Goal: Information Seeking & Learning: Learn about a topic

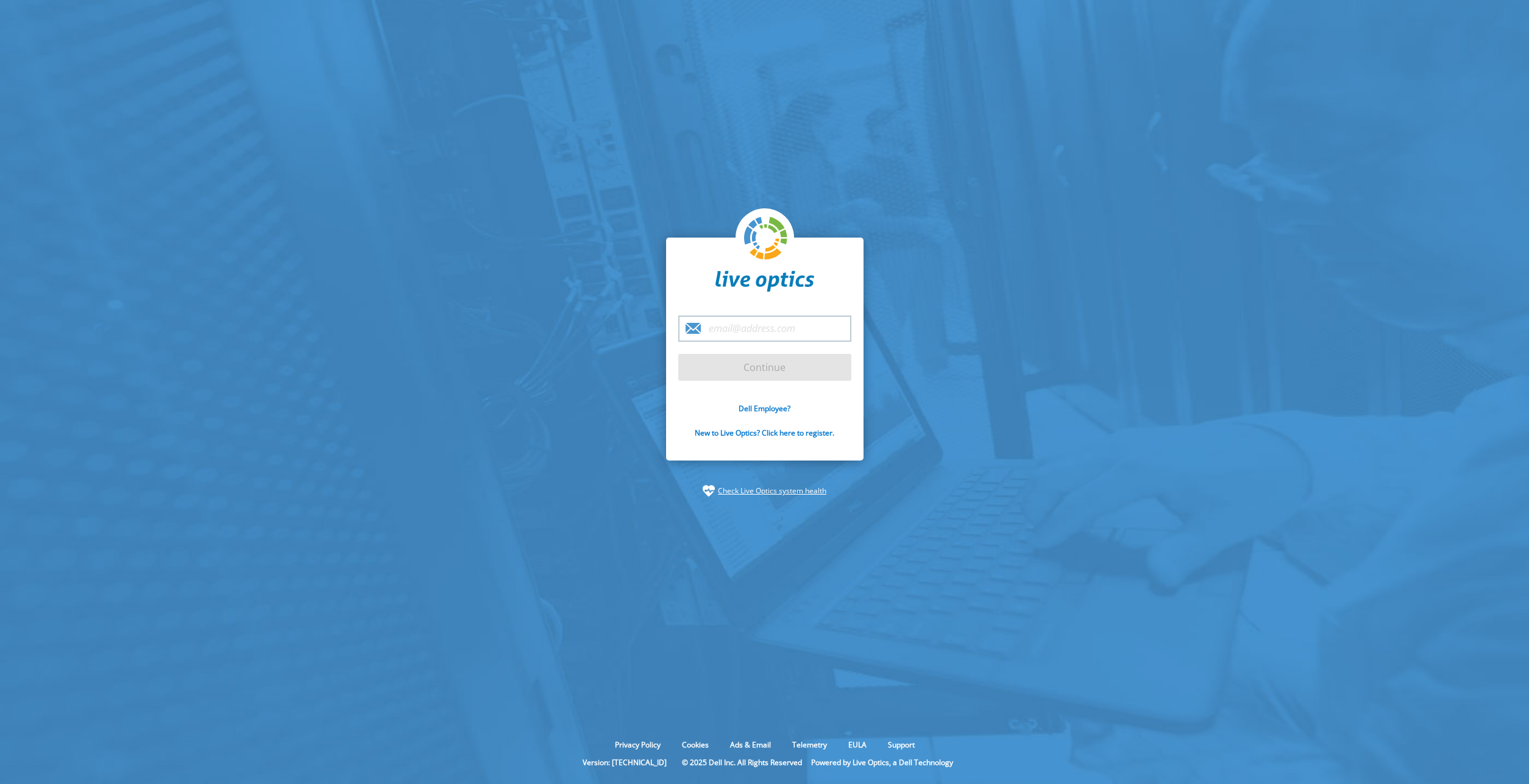
click at [751, 327] on input "email" at bounding box center [764, 329] width 173 height 26
type input "[PERSON_NAME][EMAIL_ADDRESS][DOMAIN_NAME]"
click at [768, 369] on input "Continue" at bounding box center [764, 367] width 173 height 27
click at [773, 367] on input "Continue" at bounding box center [764, 367] width 173 height 27
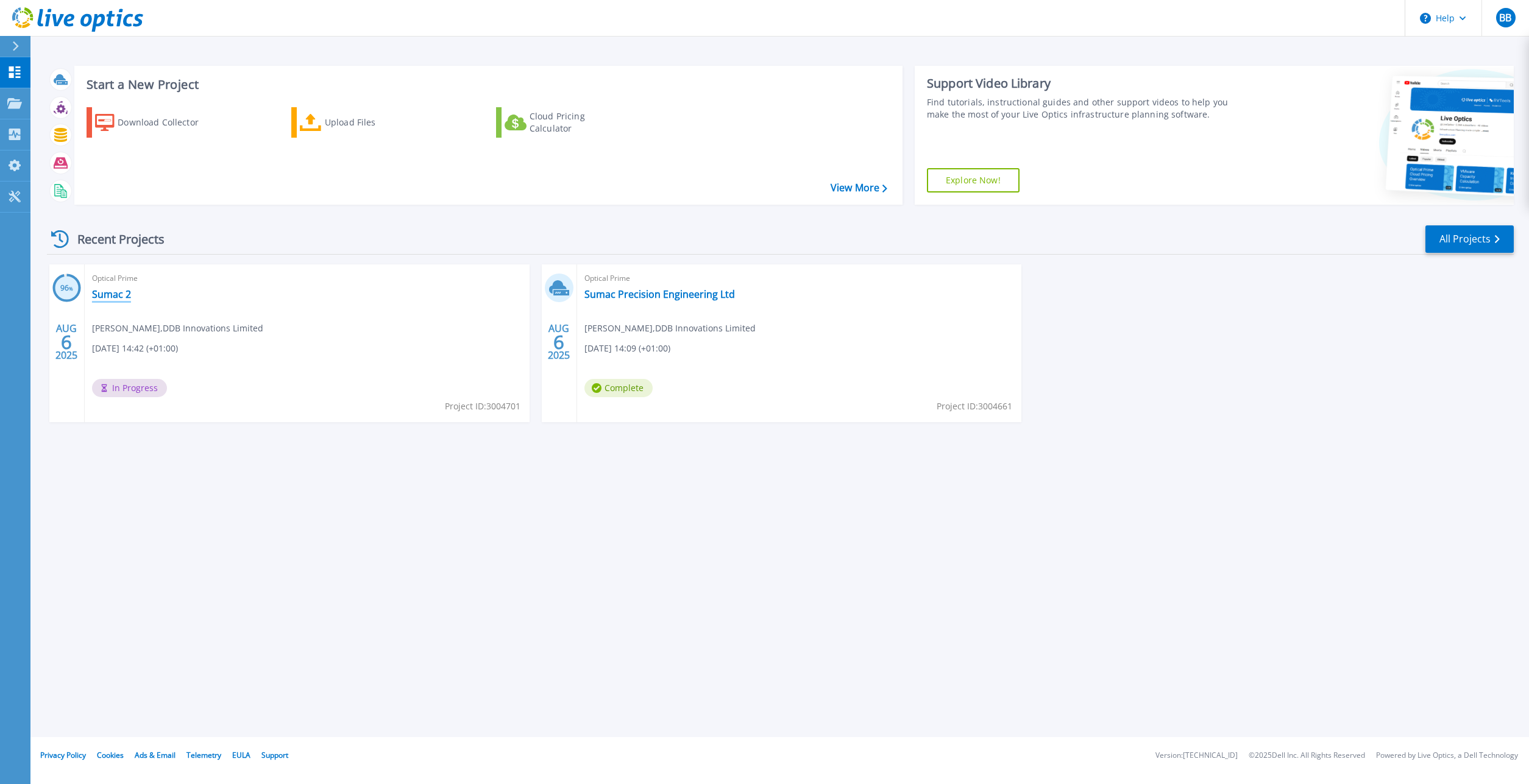
click at [109, 294] on link "Sumac 2" at bounding box center [112, 294] width 39 height 12
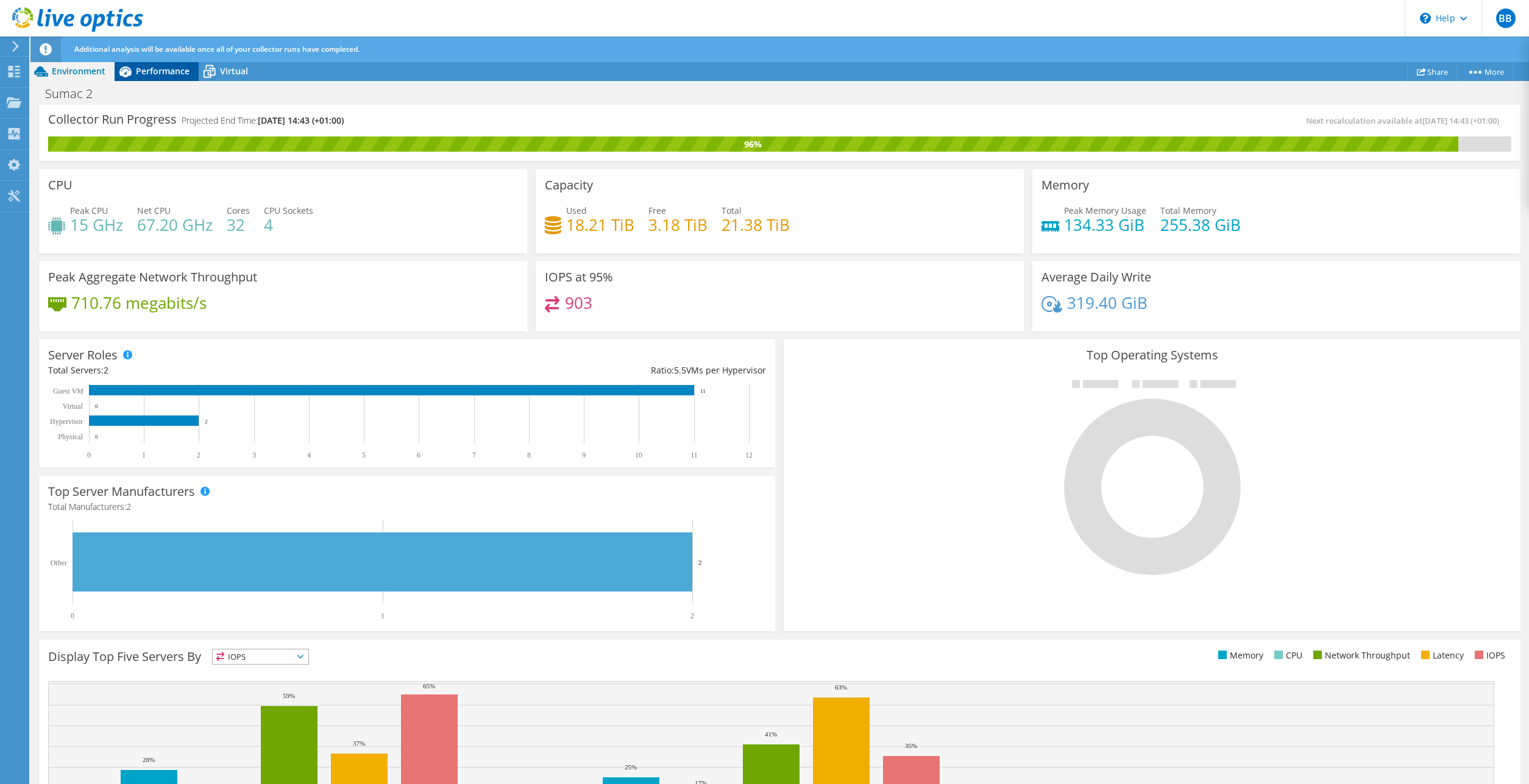
click at [154, 75] on span "Performance" at bounding box center [162, 70] width 54 height 11
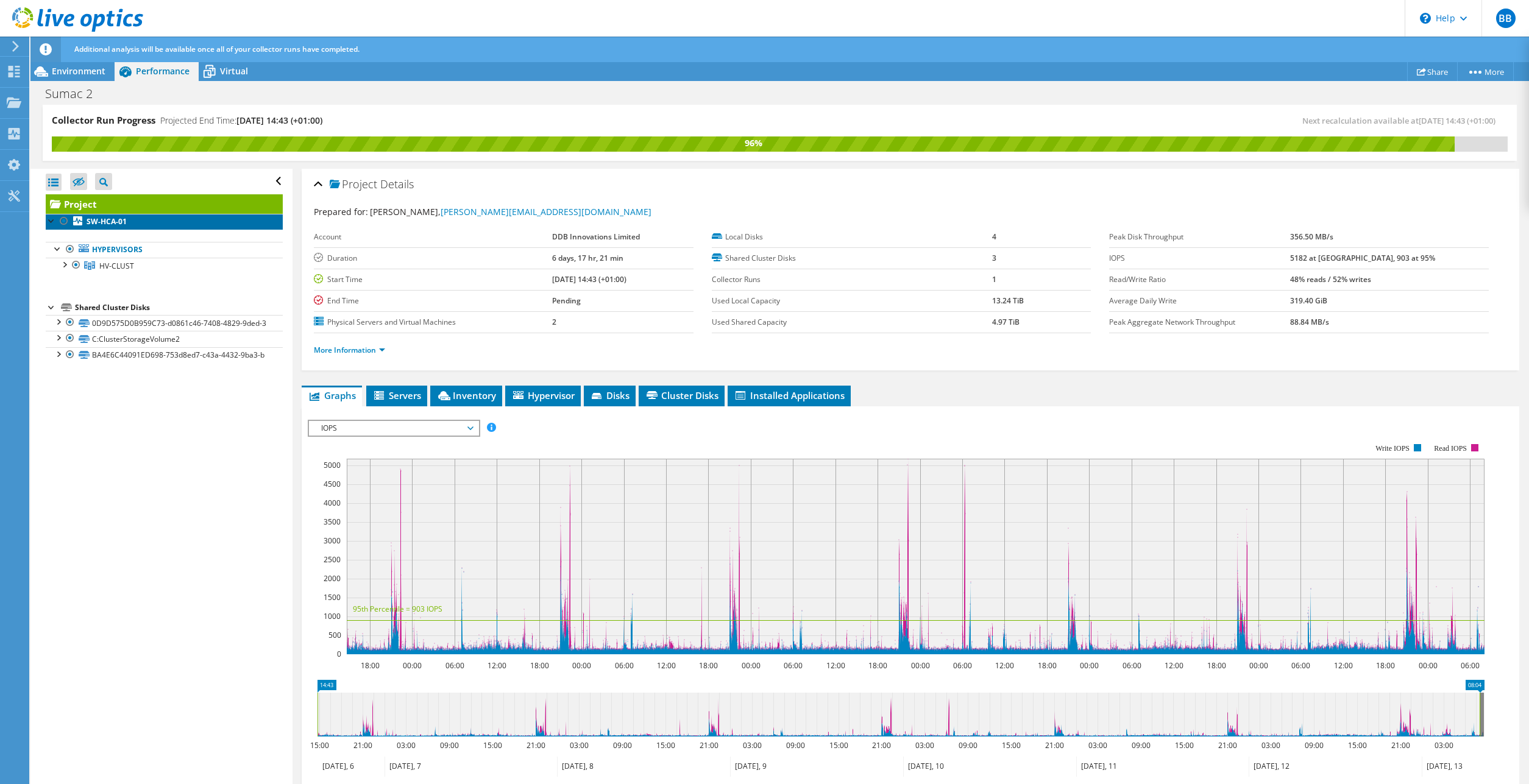
click at [112, 221] on b "SW-HCA-01" at bounding box center [106, 221] width 40 height 10
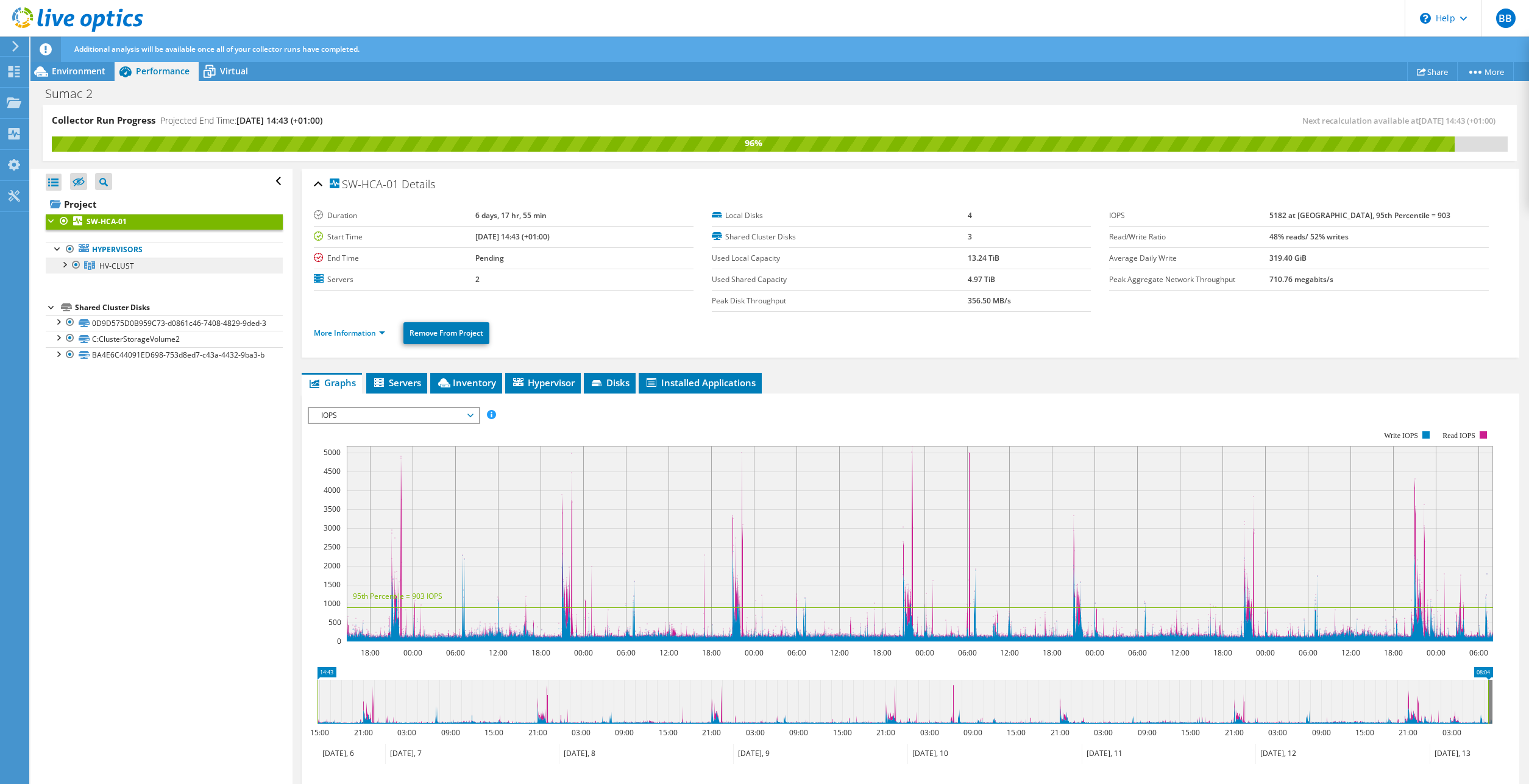
click at [127, 269] on span "HV-CLUST" at bounding box center [116, 266] width 35 height 10
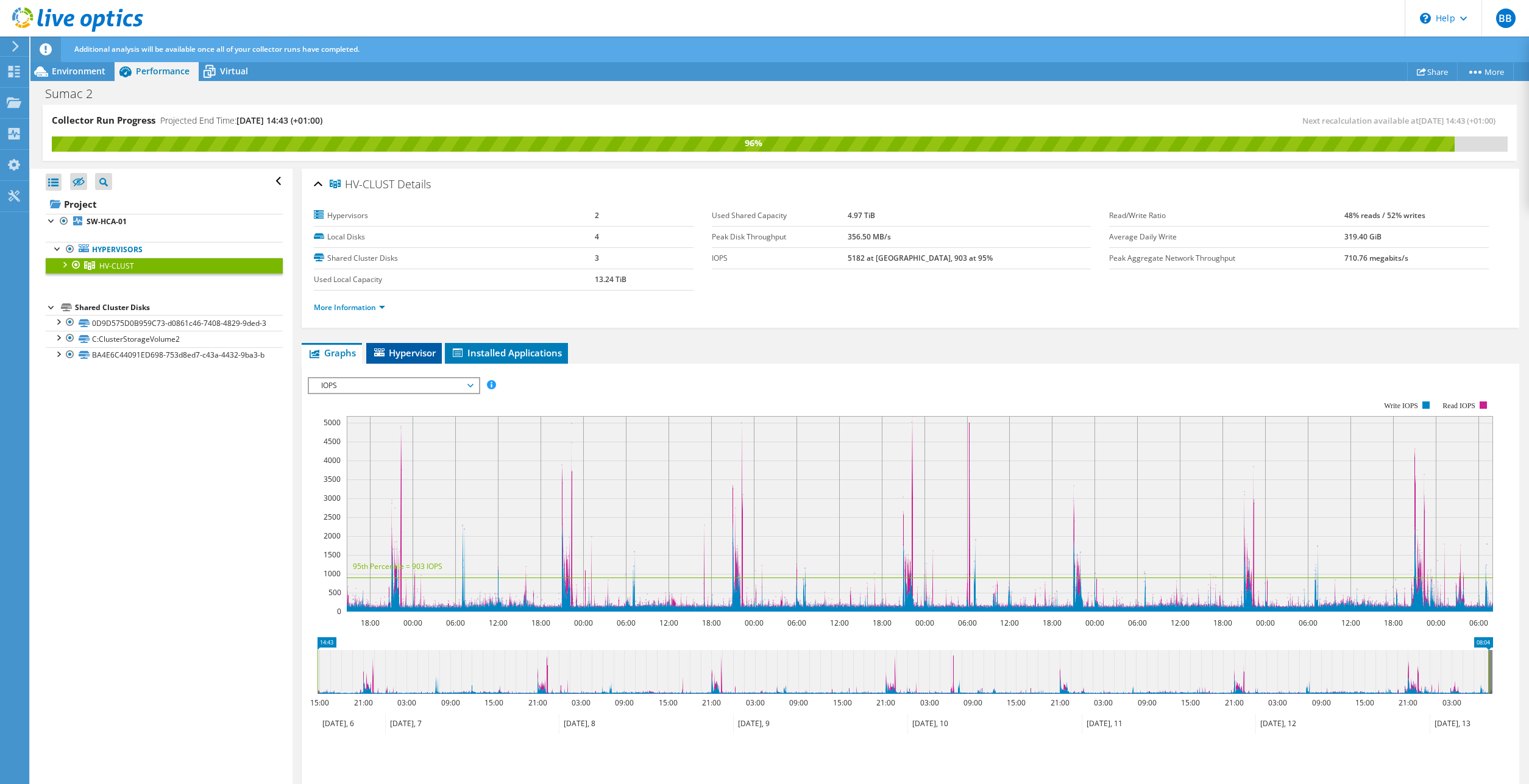
click at [399, 355] on span "Hypervisor" at bounding box center [403, 352] width 63 height 12
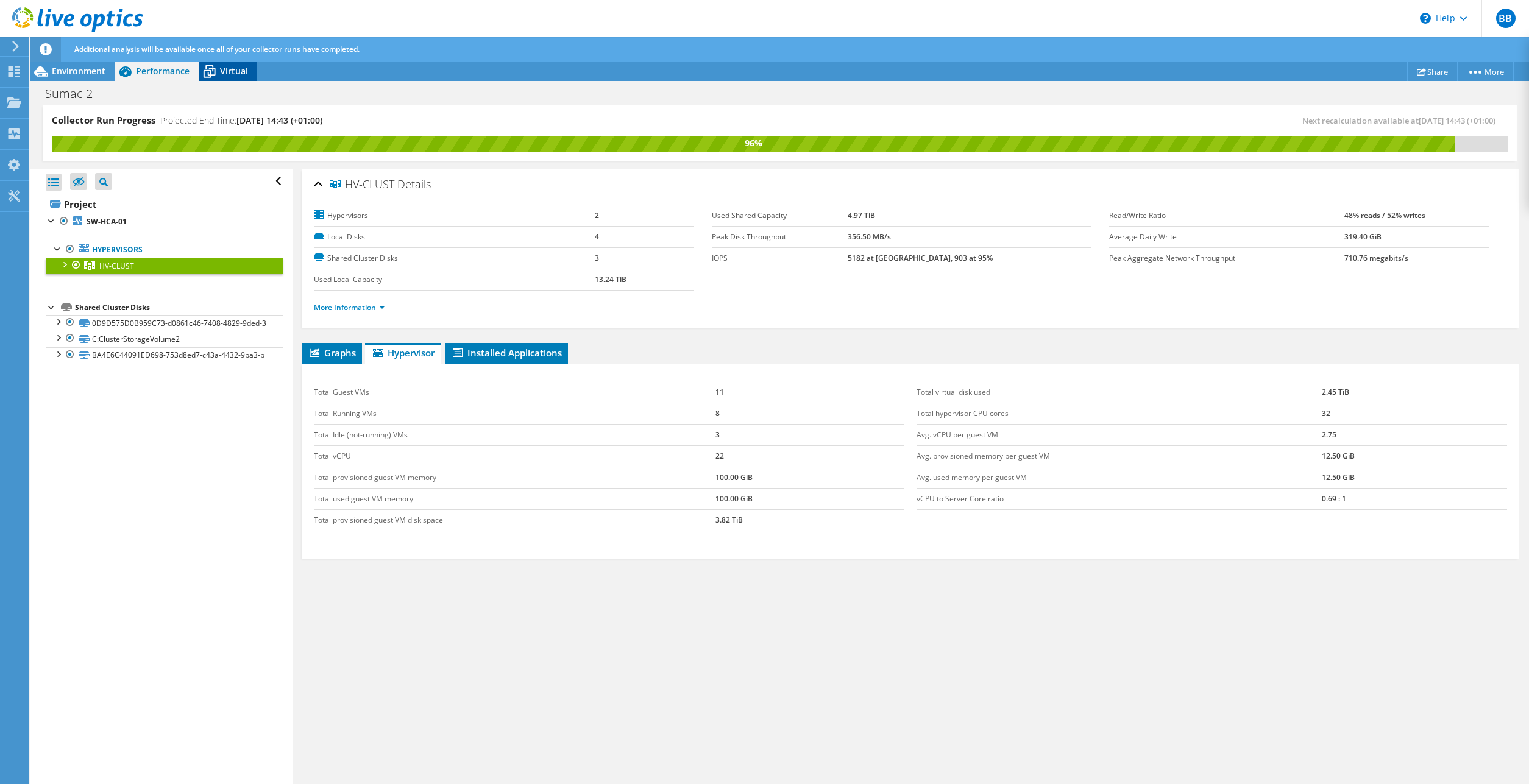
click at [227, 69] on span "Virtual" at bounding box center [234, 70] width 28 height 11
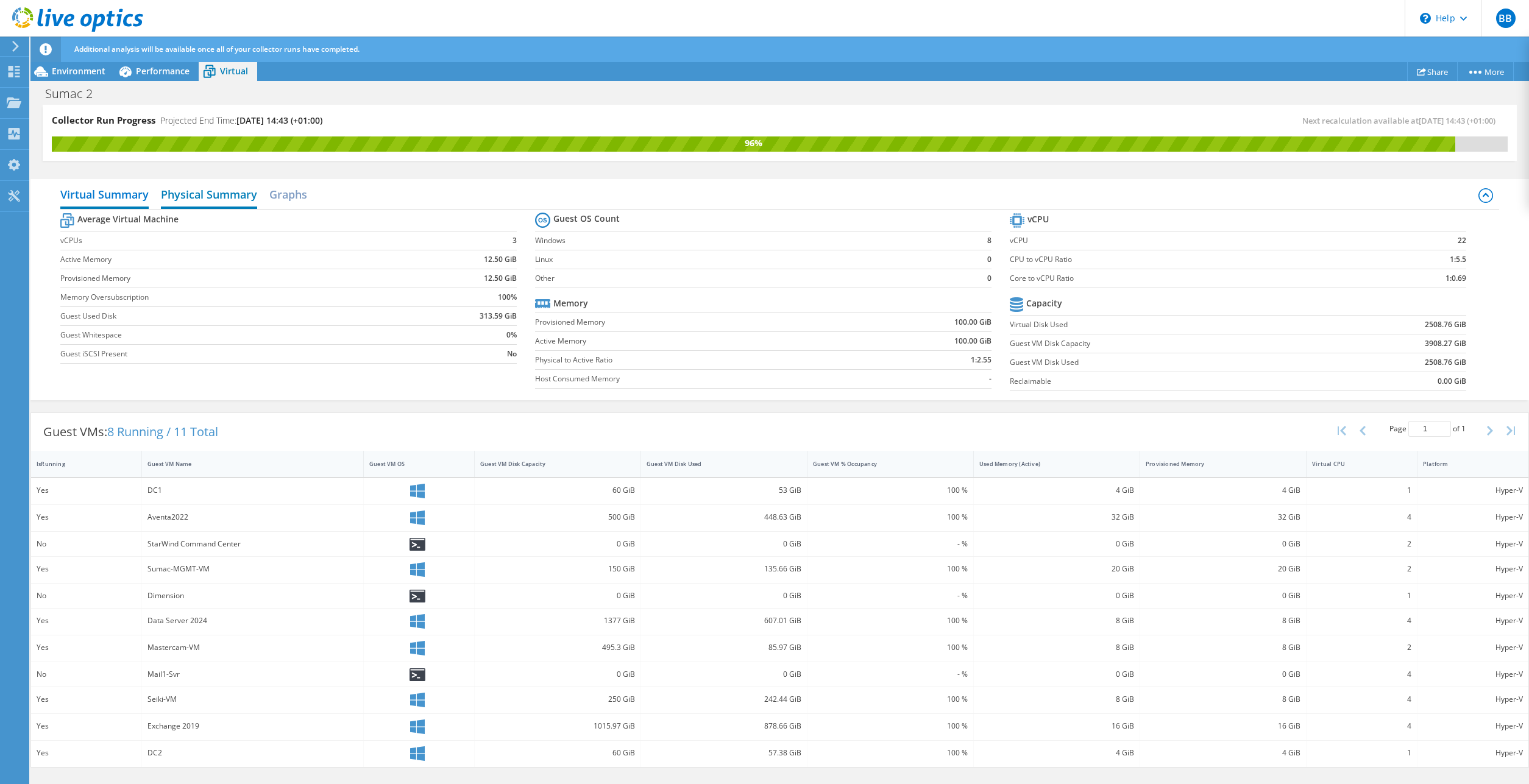
click at [200, 196] on h2 "Physical Summary" at bounding box center [208, 195] width 97 height 27
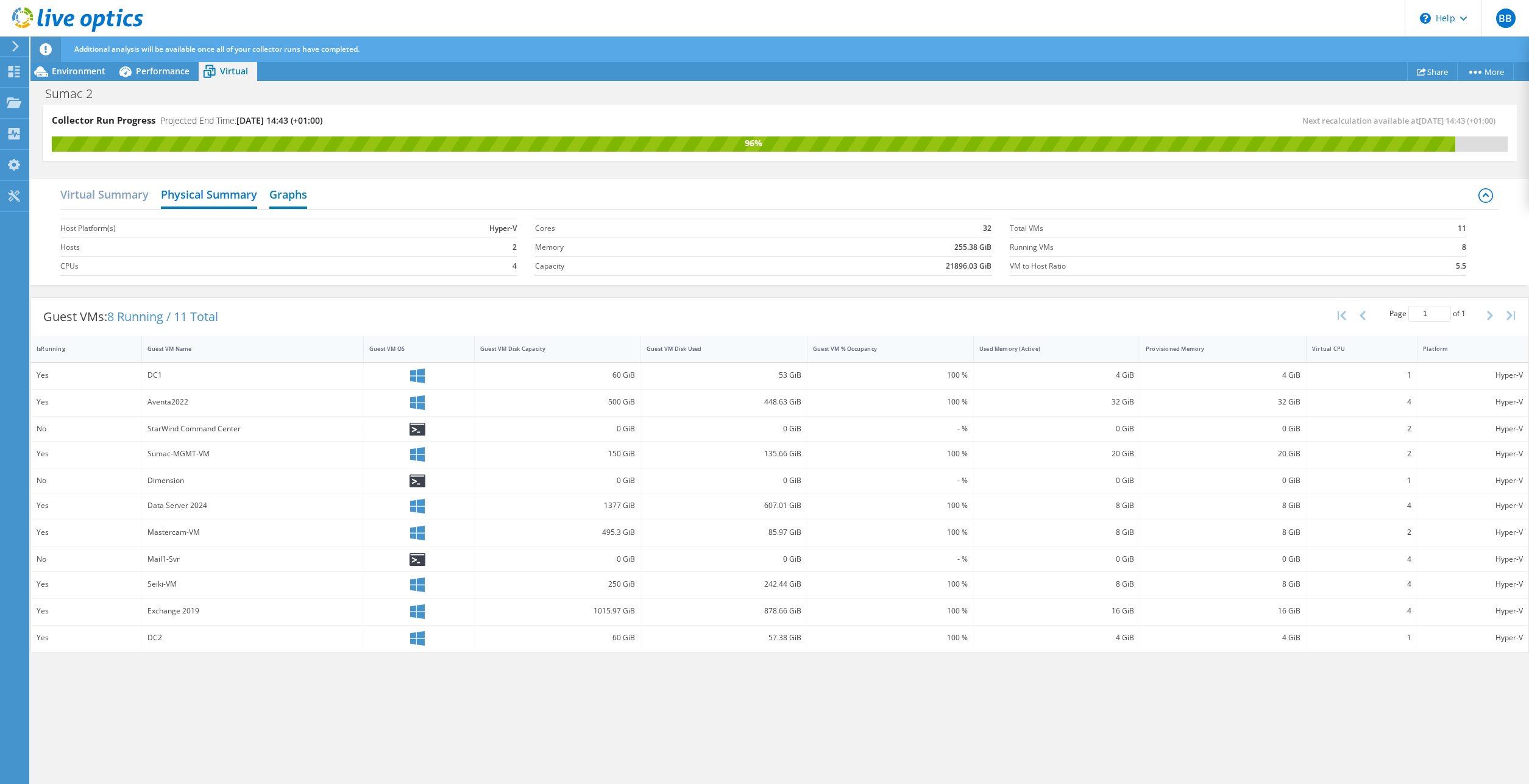
click at [301, 197] on h2 "Graphs" at bounding box center [288, 195] width 38 height 27
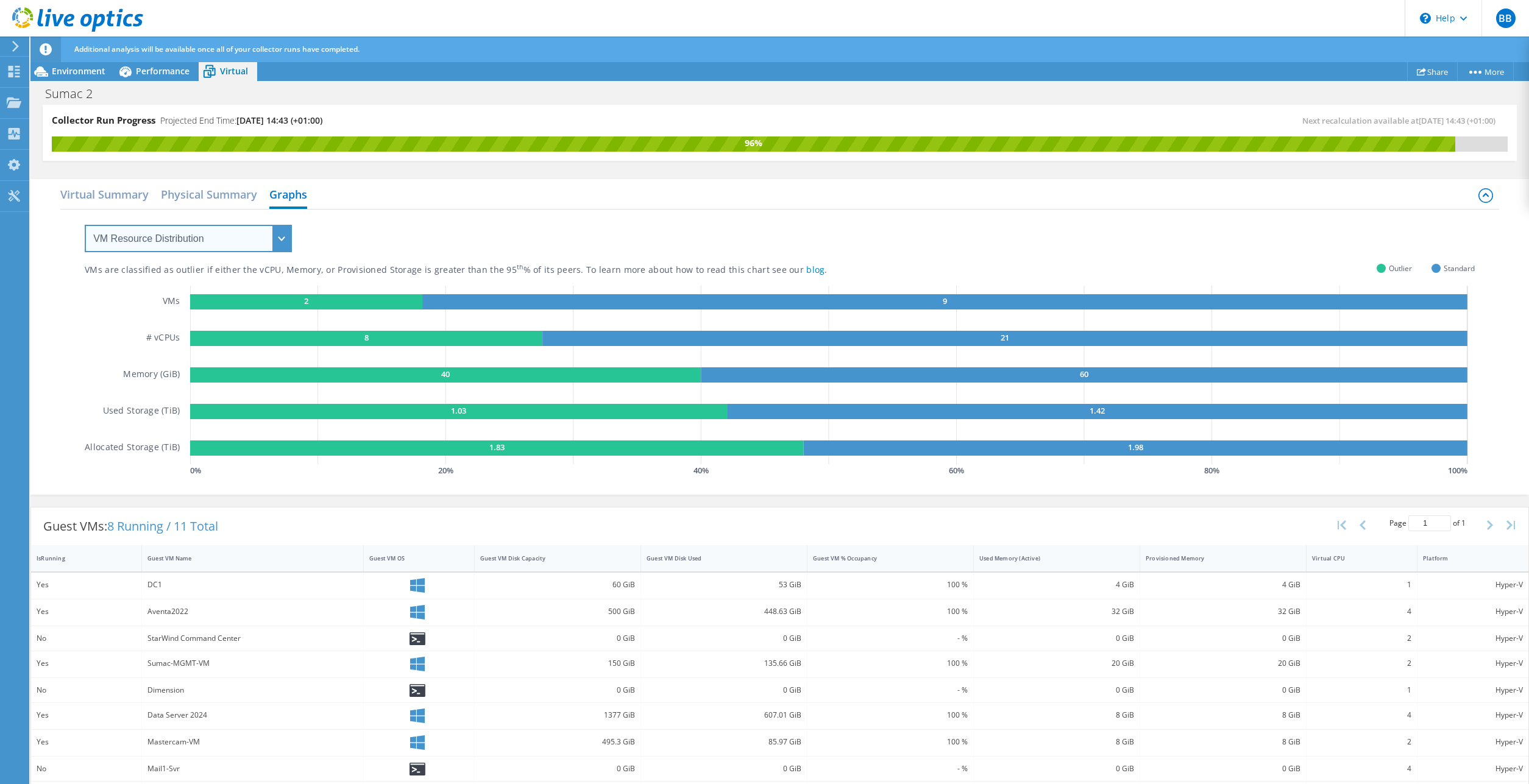
click at [85, 224] on select "VM Resource Distribution Provisioning Contrast Over Provisioning" at bounding box center [188, 238] width 208 height 27
select select "Over Provisioning"
click option "Over Provisioning" at bounding box center [0, 0] width 0 height 0
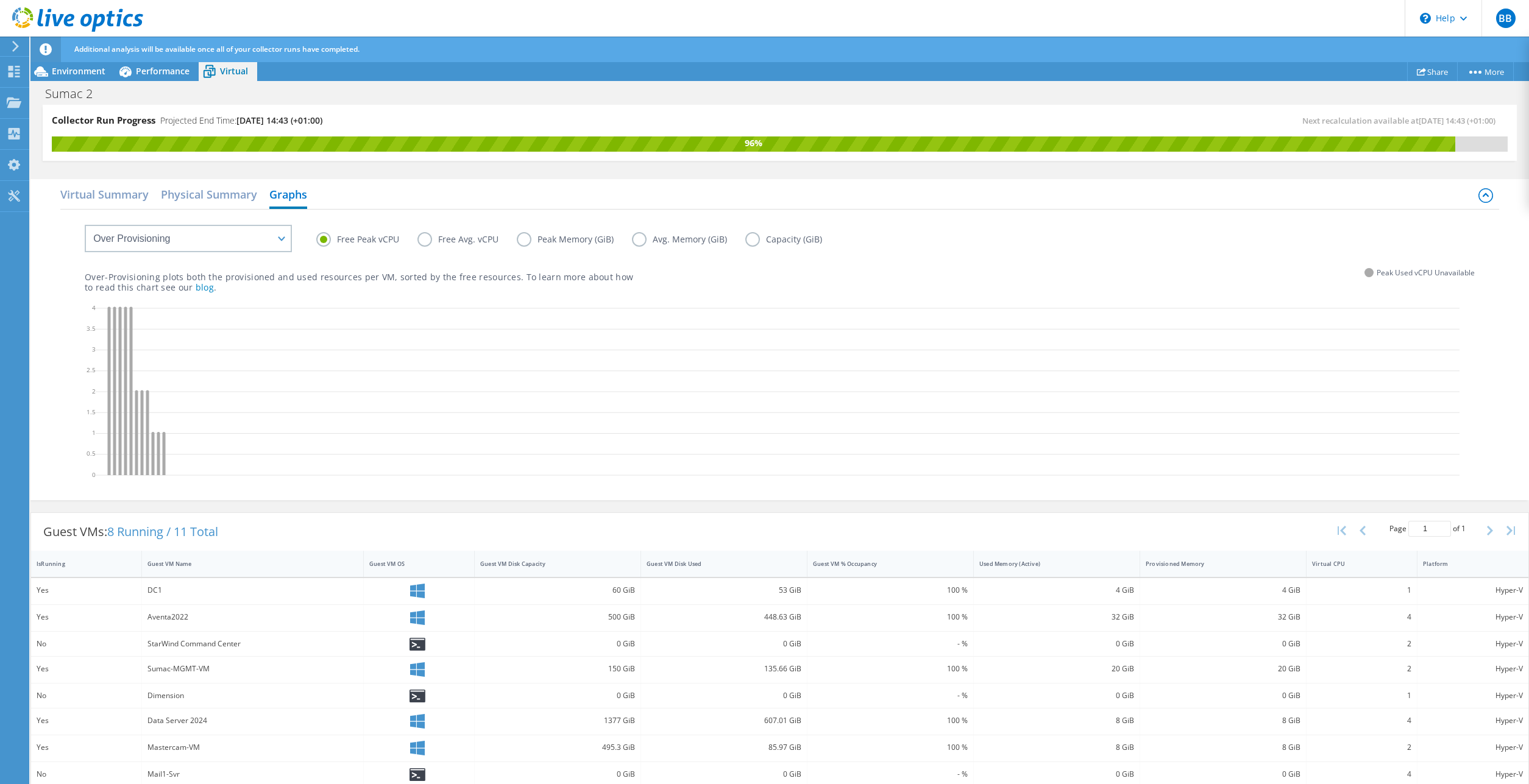
click at [428, 239] on label "Free Avg. vCPU" at bounding box center [467, 239] width 100 height 15
click at [0, 0] on input "Free Avg. vCPU" at bounding box center [0, 0] width 0 height 0
click at [527, 235] on label "Peak Memory (GiB)" at bounding box center [574, 239] width 116 height 15
click at [0, 0] on input "Peak Memory (GiB)" at bounding box center [0, 0] width 0 height 0
click at [637, 242] on label "Avg. Memory (GiB)" at bounding box center [688, 239] width 114 height 15
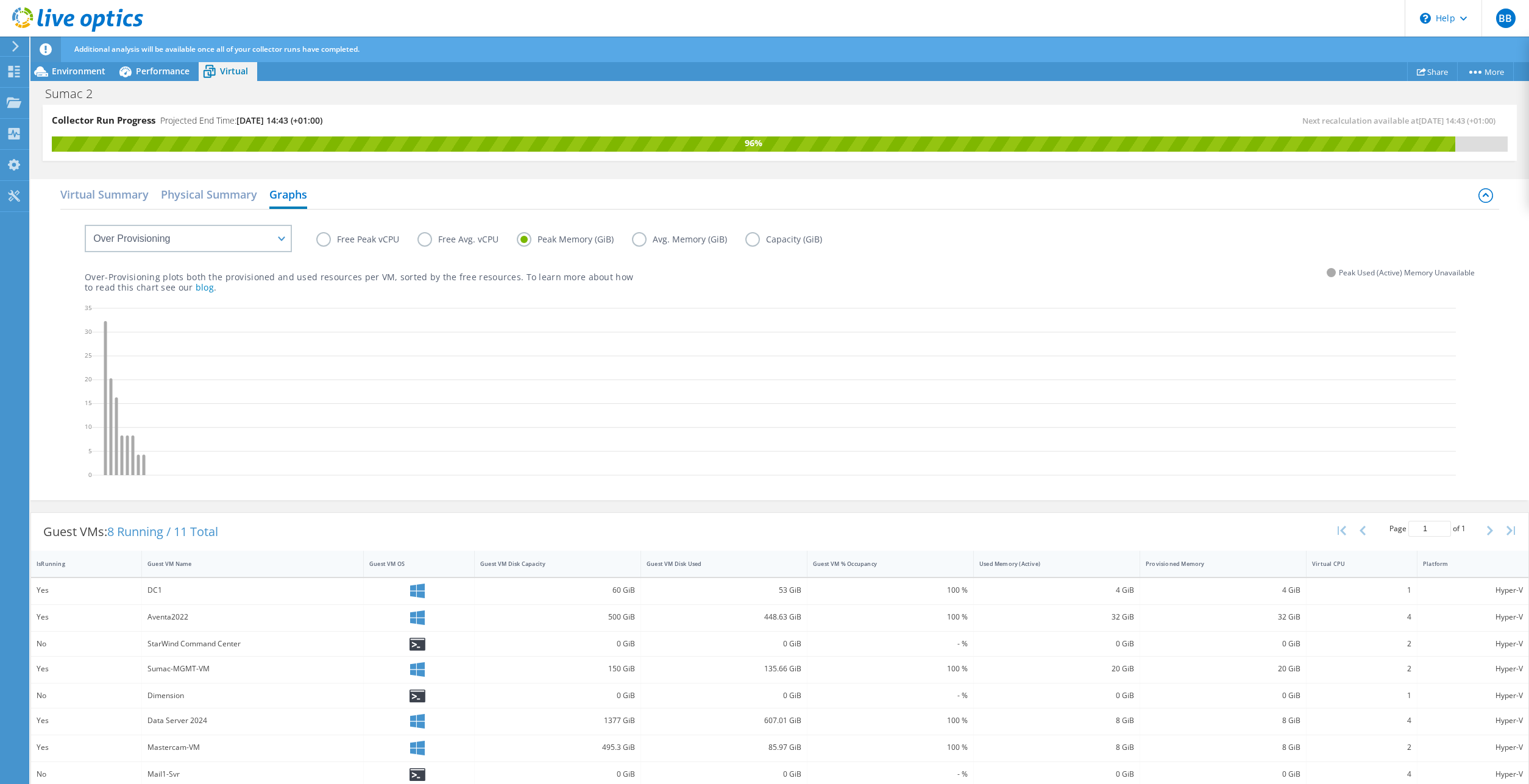
click at [0, 0] on input "Avg. Memory (GiB)" at bounding box center [0, 0] width 0 height 0
click at [519, 238] on label "Peak Memory (GiB)" at bounding box center [574, 239] width 116 height 15
click at [0, 0] on input "Peak Memory (GiB)" at bounding box center [0, 0] width 0 height 0
click at [638, 244] on label "Avg. Memory (GiB)" at bounding box center [688, 239] width 114 height 15
click at [0, 0] on input "Avg. Memory (GiB)" at bounding box center [0, 0] width 0 height 0
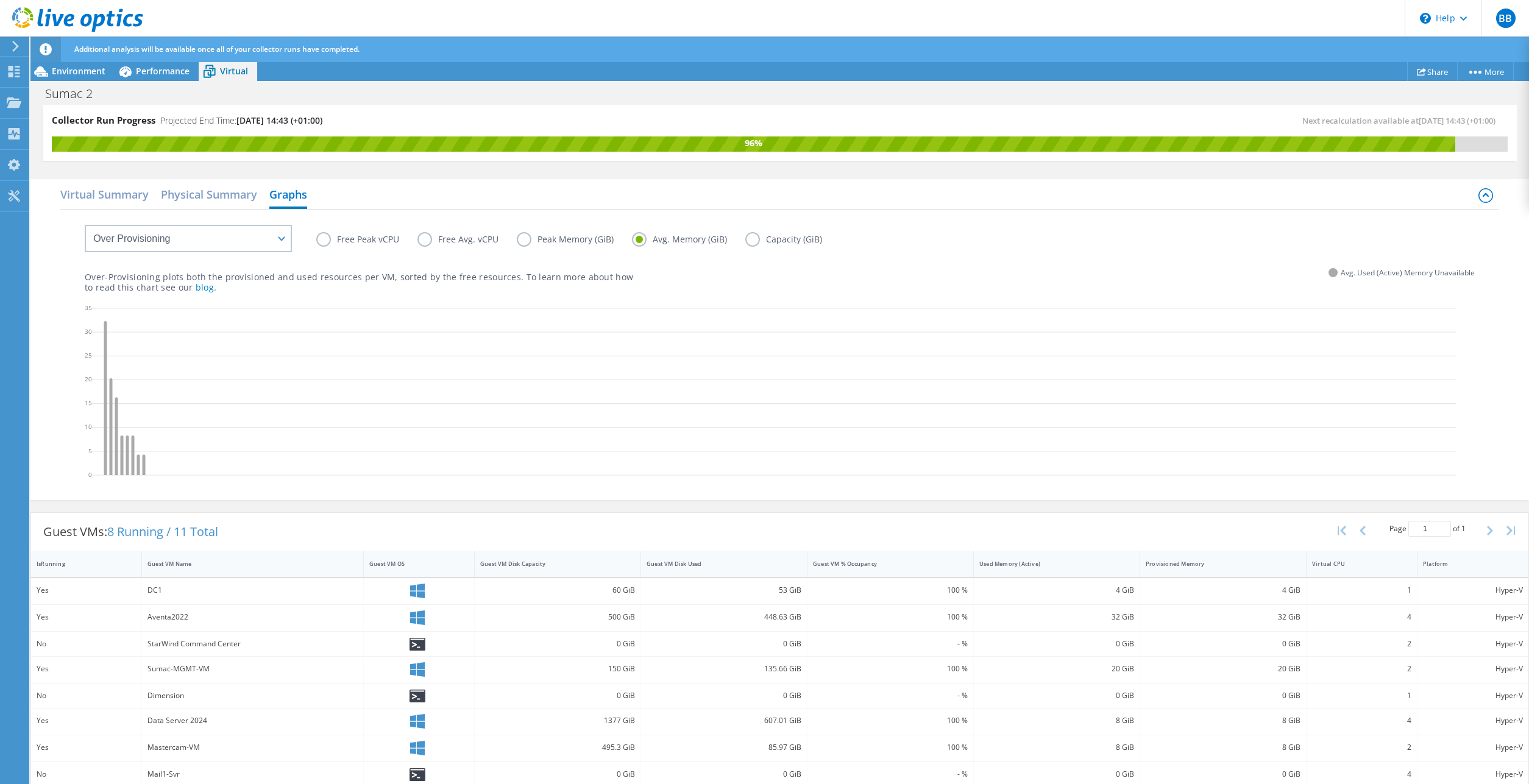
click at [748, 244] on label "Capacity (GiB)" at bounding box center [793, 239] width 95 height 15
click at [0, 0] on input "Capacity (GiB)" at bounding box center [0, 0] width 0 height 0
click at [151, 70] on span "Performance" at bounding box center [162, 70] width 54 height 11
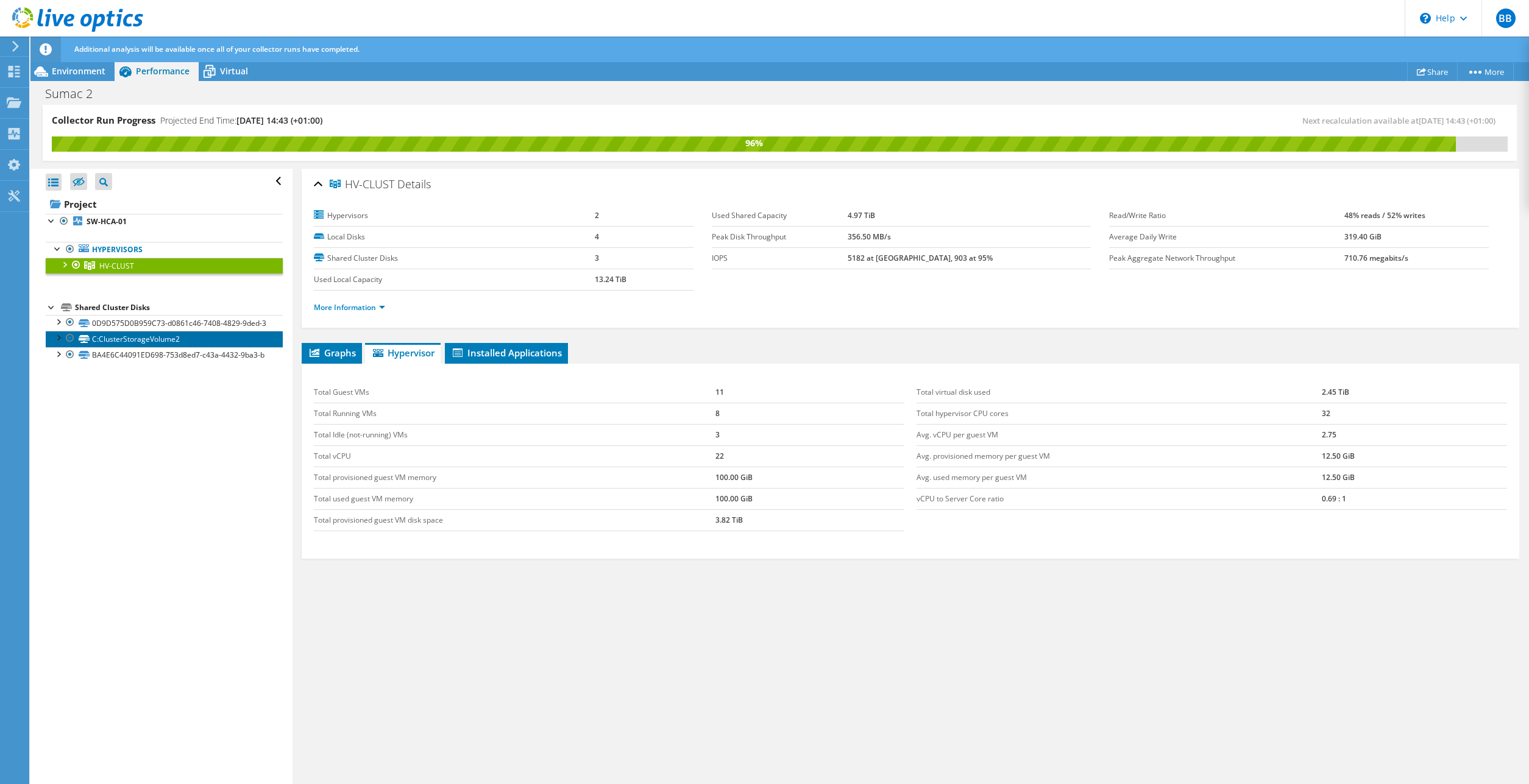
click at [125, 346] on link "C:ClusterStorageVolume2" at bounding box center [164, 338] width 237 height 16
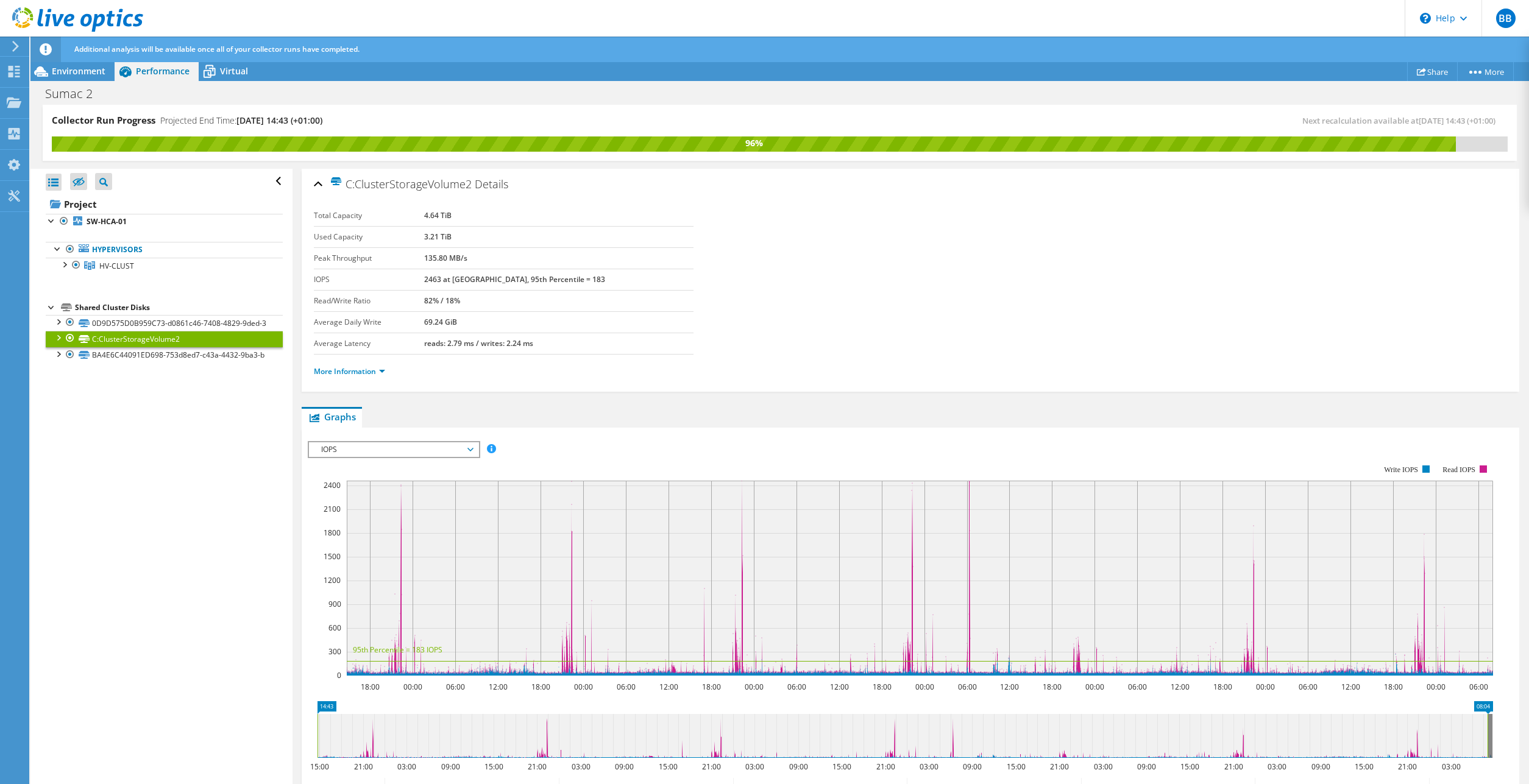
click at [79, 20] on icon at bounding box center [78, 20] width 131 height 25
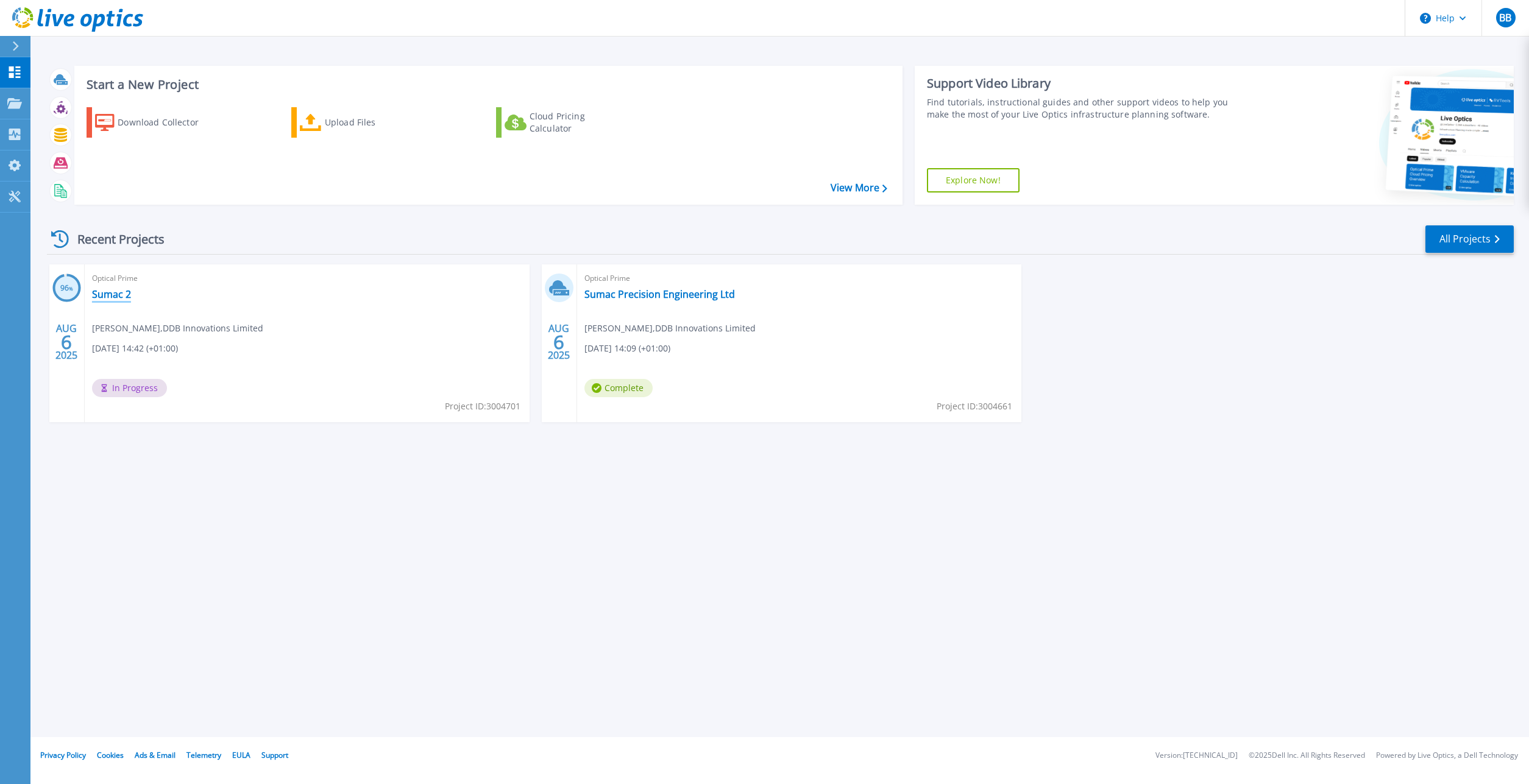
click at [129, 298] on link "Sumac 2" at bounding box center [112, 294] width 39 height 12
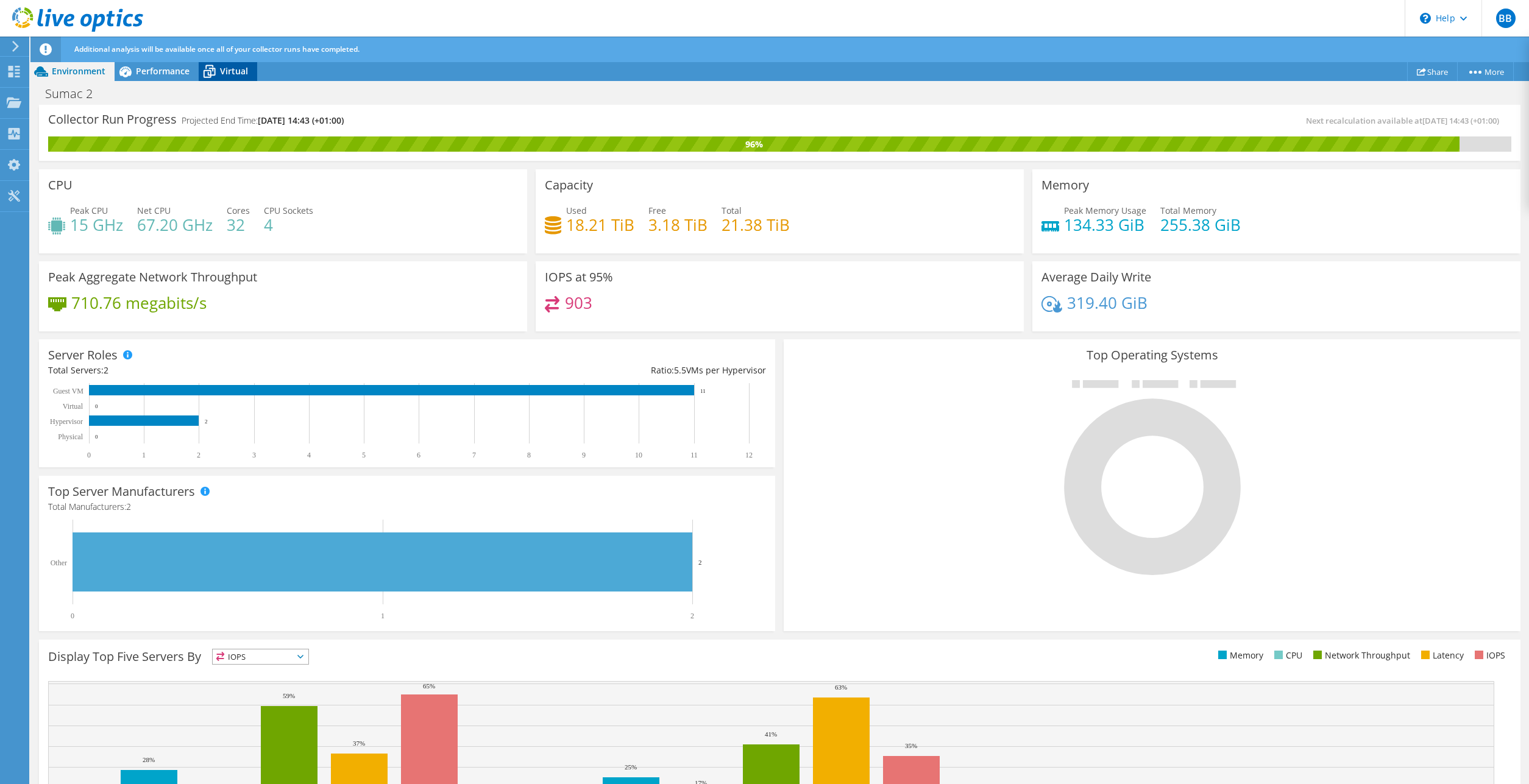
click at [230, 69] on span "Virtual" at bounding box center [234, 70] width 28 height 11
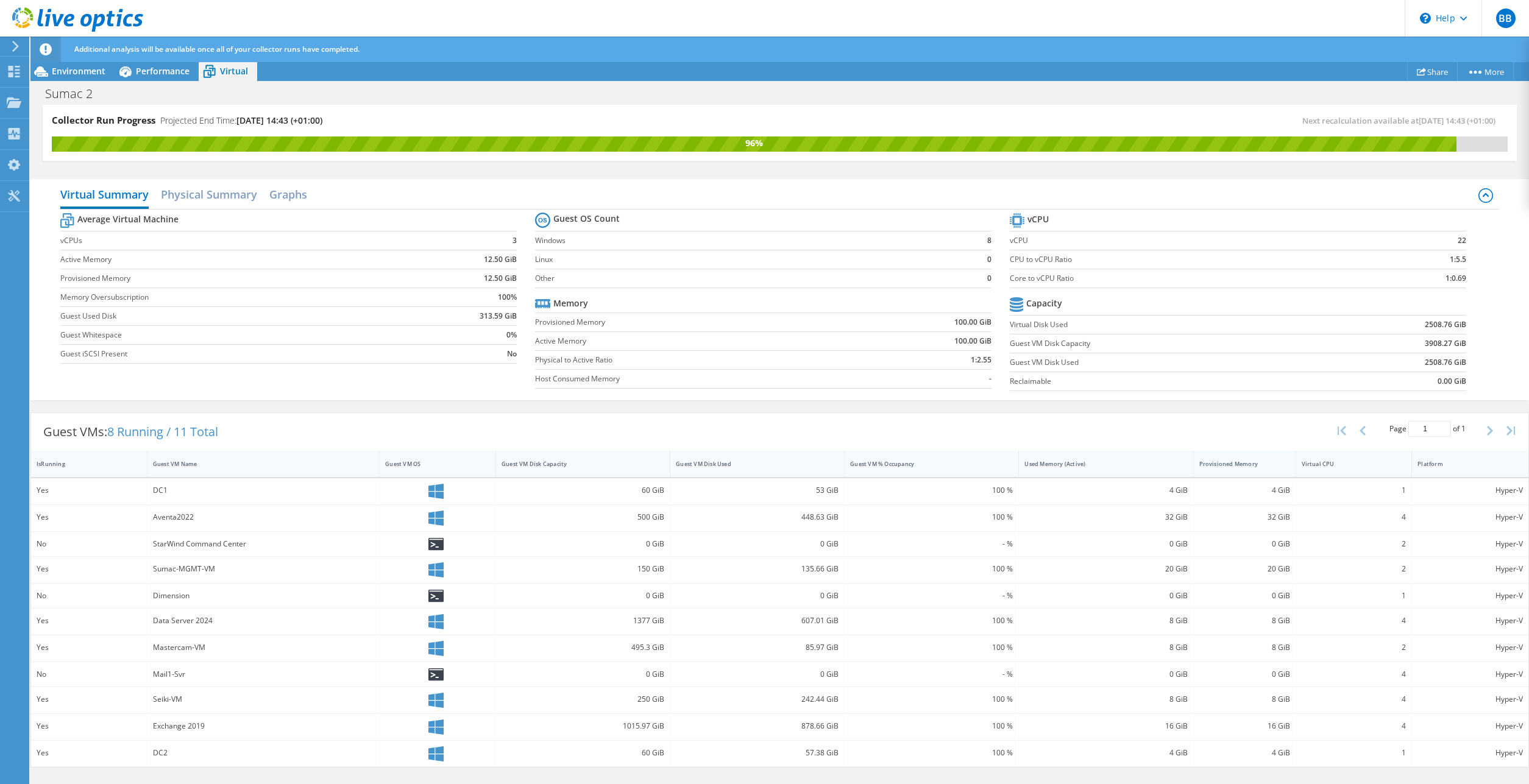
drag, startPoint x: 1297, startPoint y: 460, endPoint x: 1233, endPoint y: 458, distance: 64.0
click at [1233, 458] on div "Provisioned Memory" at bounding box center [1244, 464] width 102 height 26
drag, startPoint x: 343, startPoint y: 462, endPoint x: 280, endPoint y: 460, distance: 63.0
click at [280, 460] on div "Guest VM Name" at bounding box center [264, 464] width 233 height 26
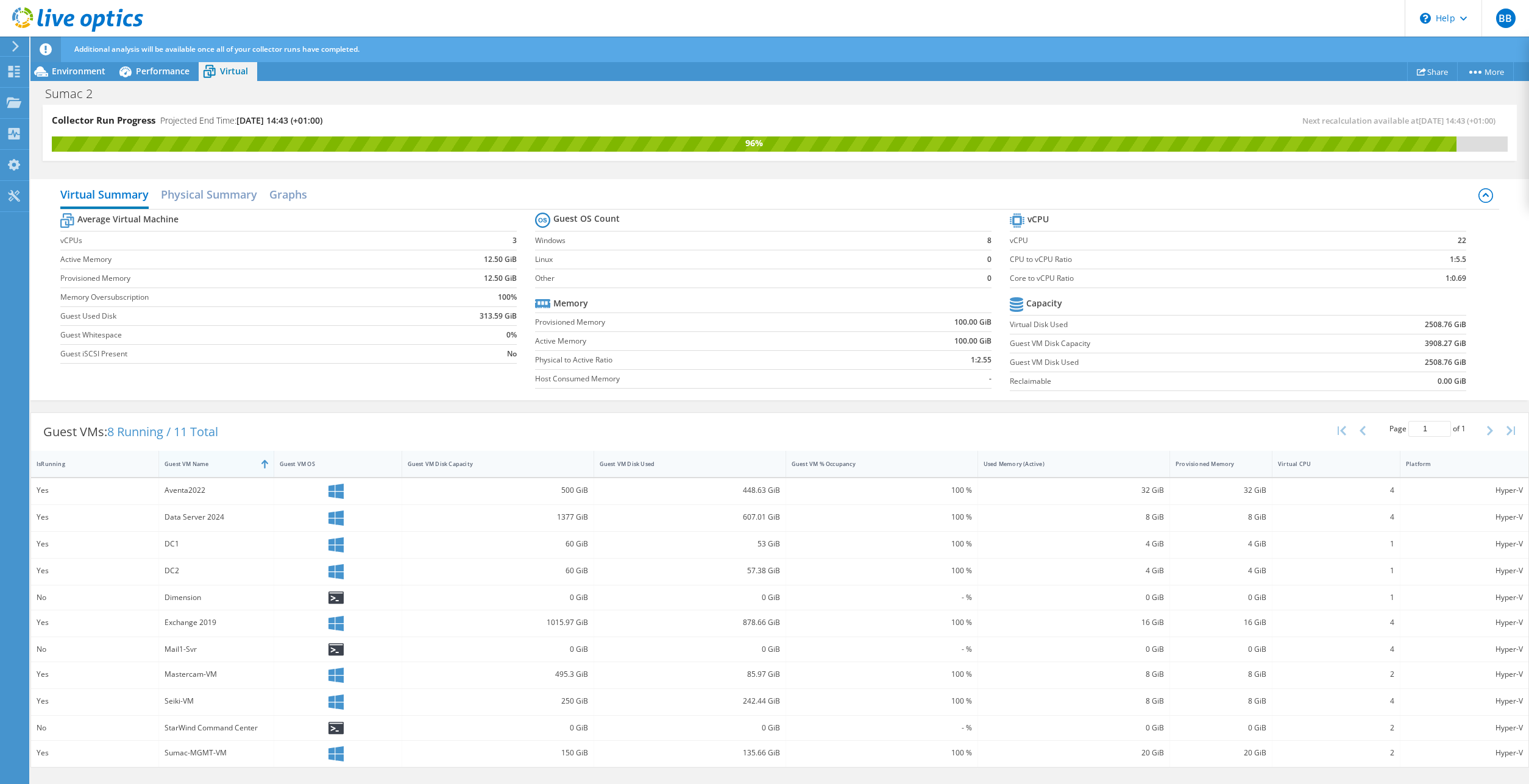
drag, startPoint x: 378, startPoint y: 468, endPoint x: 259, endPoint y: 464, distance: 119.1
click at [259, 464] on div "Guest VM Name" at bounding box center [216, 464] width 116 height 26
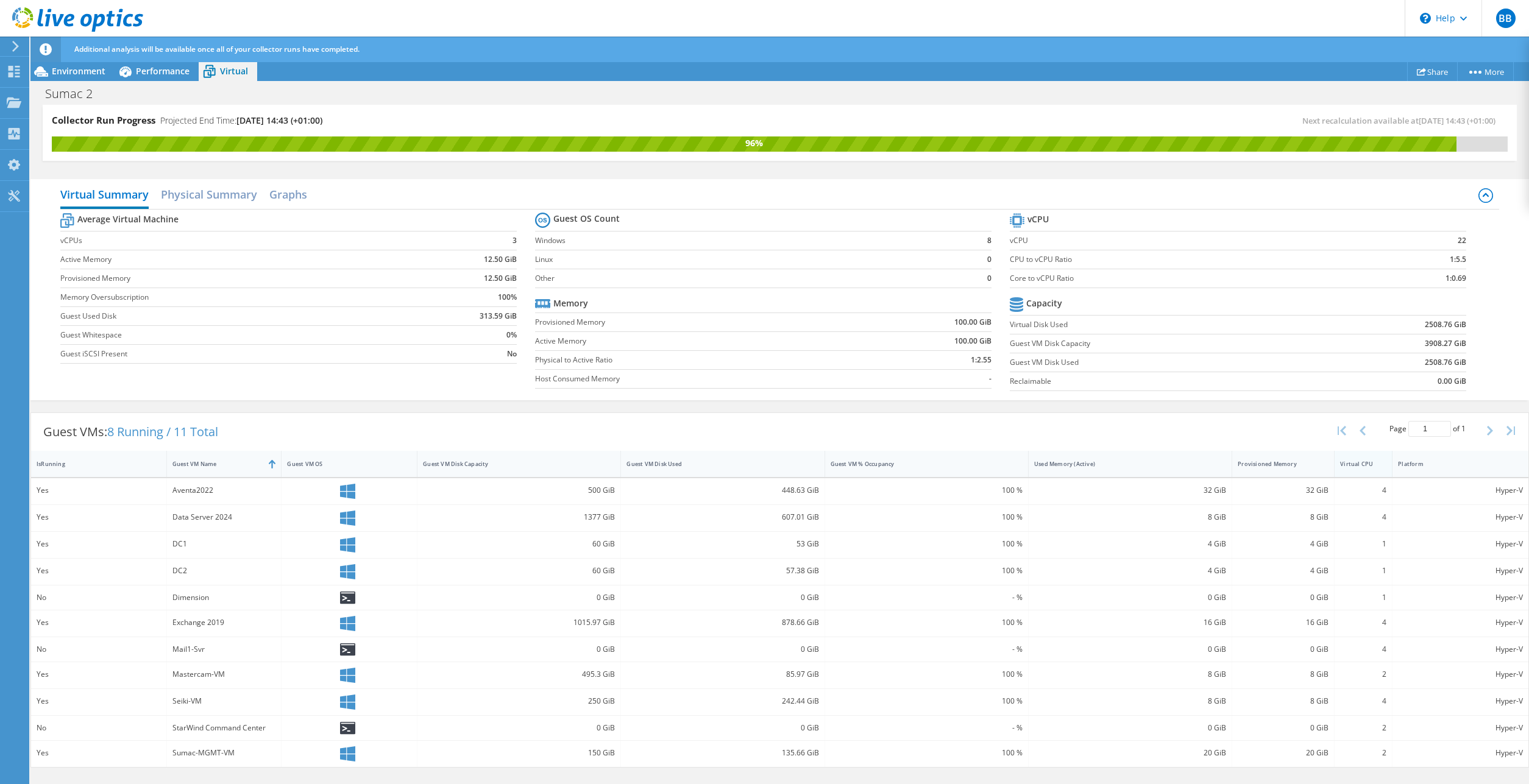
drag, startPoint x: 1398, startPoint y: 466, endPoint x: 1329, endPoint y: 469, distance: 69.1
click at [1329, 469] on div "IsRunning Guest VM Name Guest VM OS Guest VM Disk Capacity Guest VM Disk Used G…" at bounding box center [780, 464] width 1497 height 26
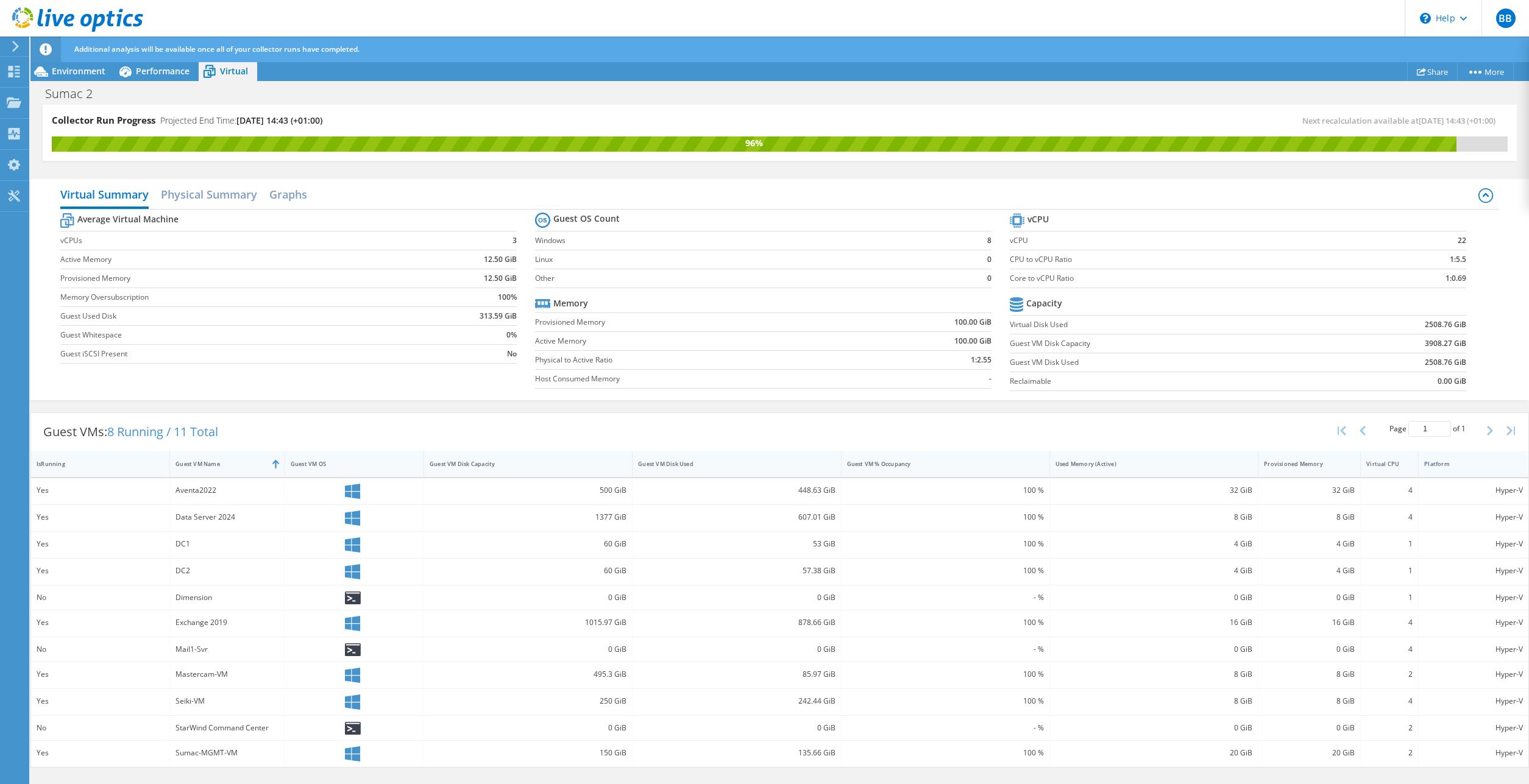
drag, startPoint x: 1524, startPoint y: 462, endPoint x: 1498, endPoint y: 464, distance: 26.1
click at [1498, 464] on div "Platform" at bounding box center [1474, 464] width 110 height 26
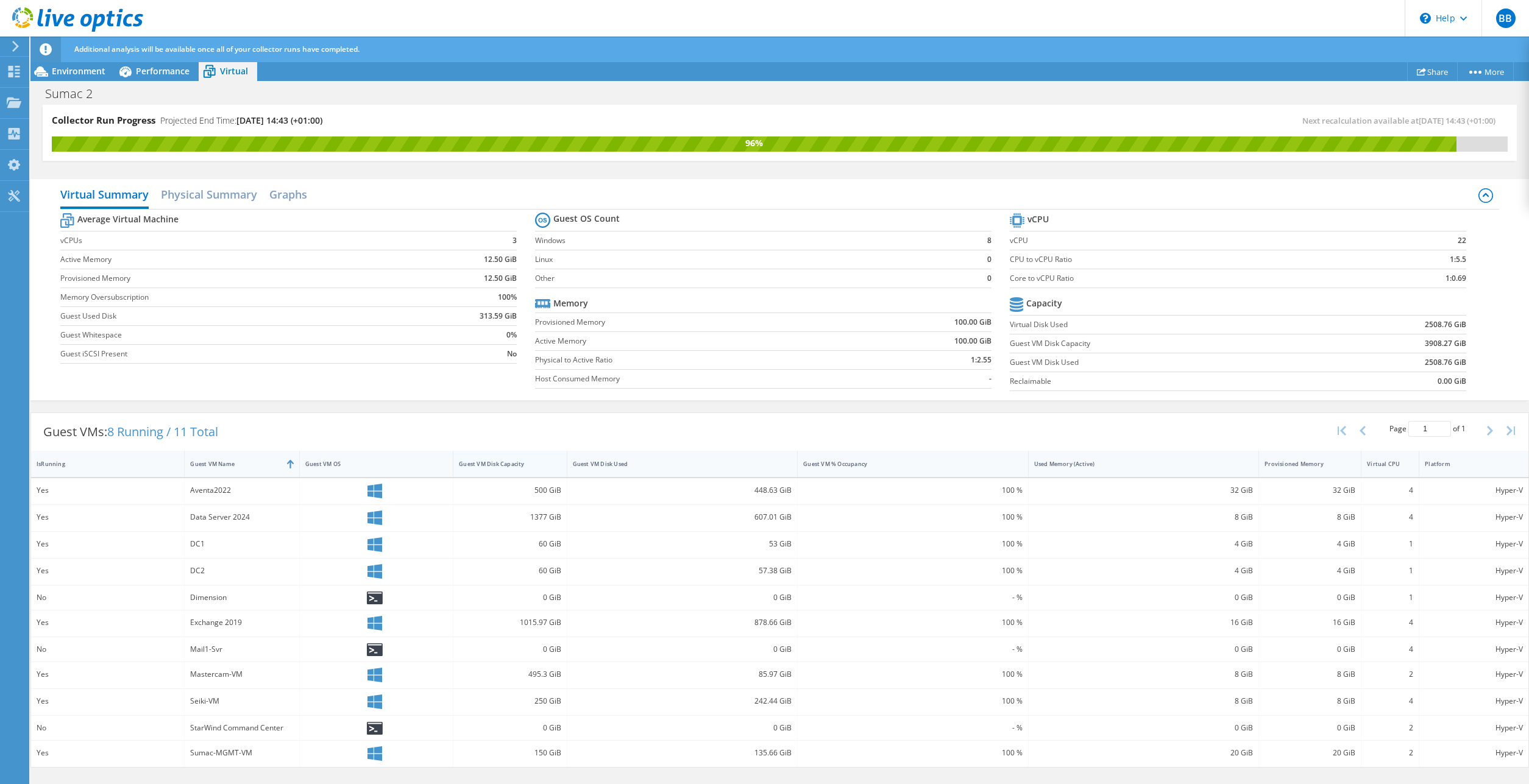
drag, startPoint x: 631, startPoint y: 461, endPoint x: 536, endPoint y: 457, distance: 95.1
click at [536, 457] on div "Guest VM Disk Capacity" at bounding box center [510, 464] width 114 height 26
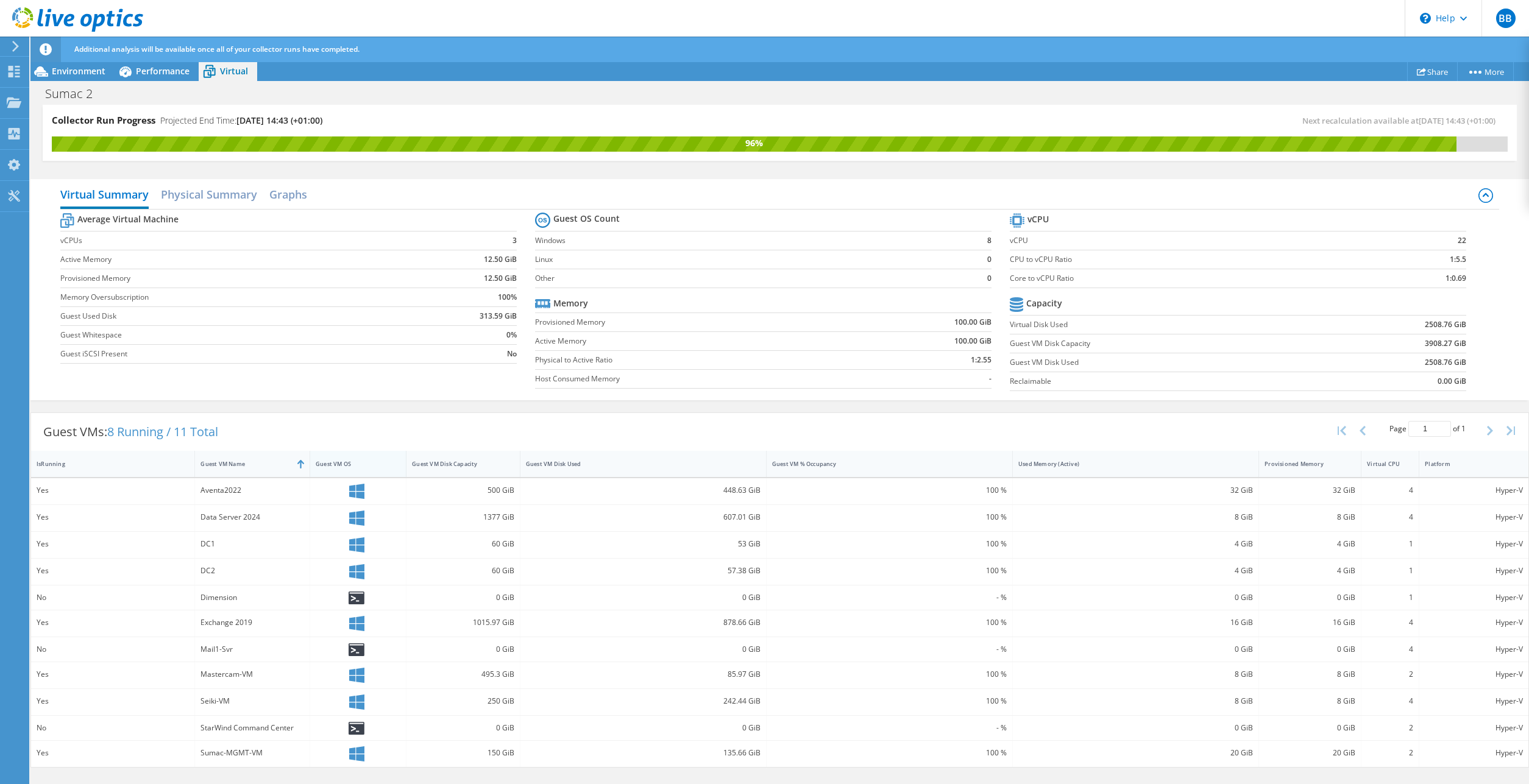
drag, startPoint x: 452, startPoint y: 464, endPoint x: 394, endPoint y: 466, distance: 58.0
click at [394, 466] on div at bounding box center [405, 464] width 22 height 26
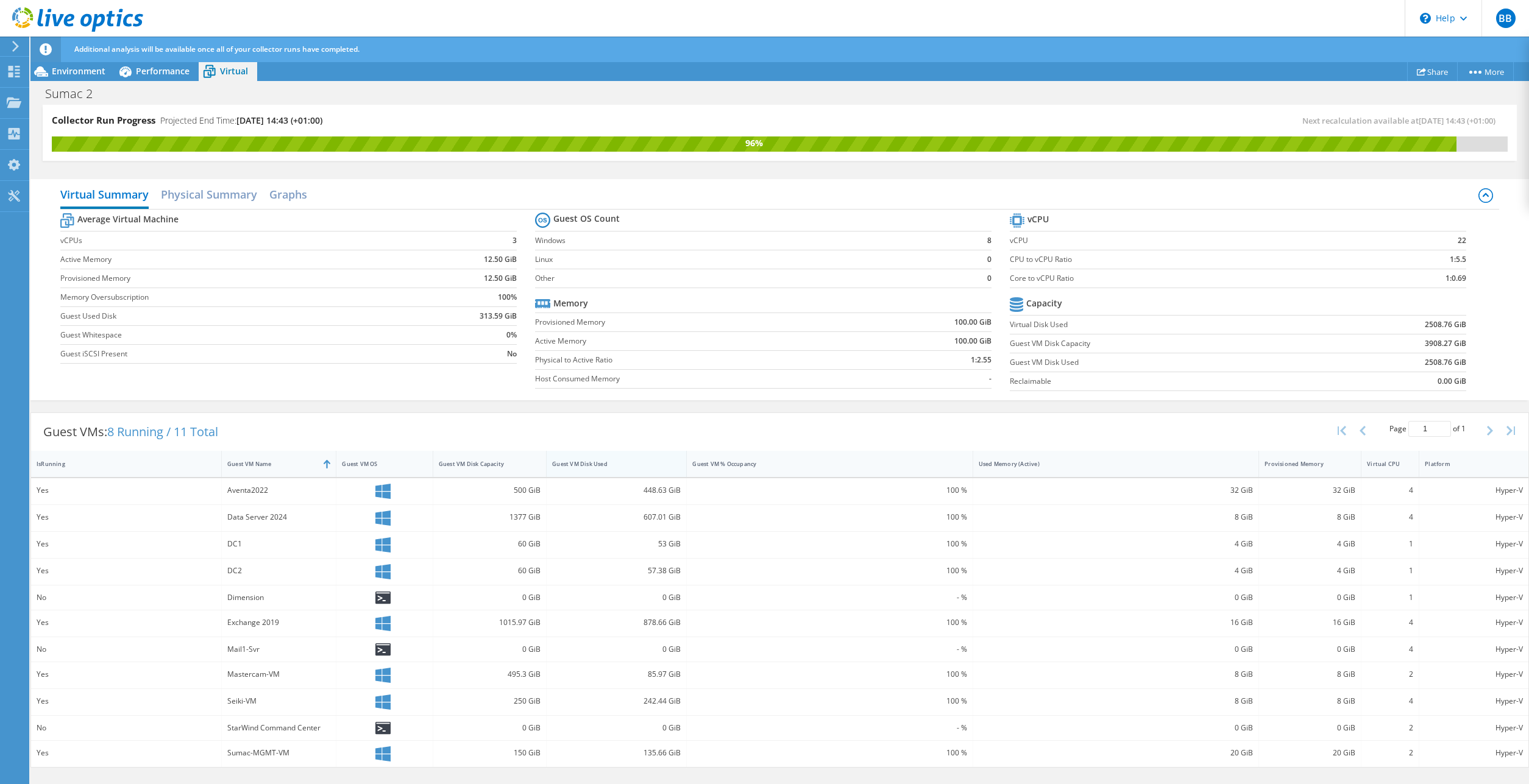
drag, startPoint x: 764, startPoint y: 460, endPoint x: 658, endPoint y: 459, distance: 106.0
click at [658, 459] on div "Guest VM Disk Used" at bounding box center [616, 464] width 140 height 26
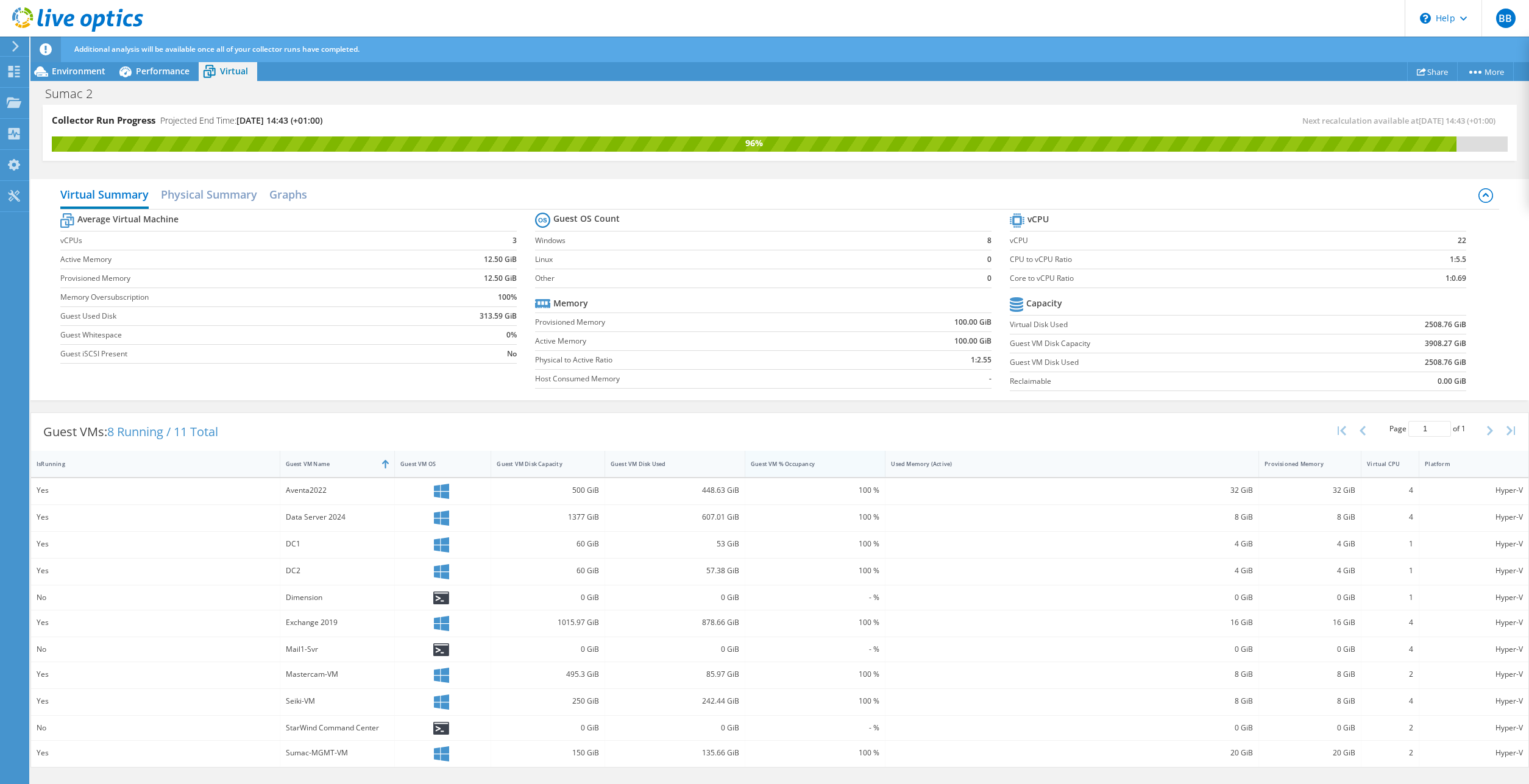
drag, startPoint x: 963, startPoint y: 464, endPoint x: 821, endPoint y: 453, distance: 142.4
click at [826, 455] on div "Guest VM % Occupancy" at bounding box center [815, 464] width 140 height 26
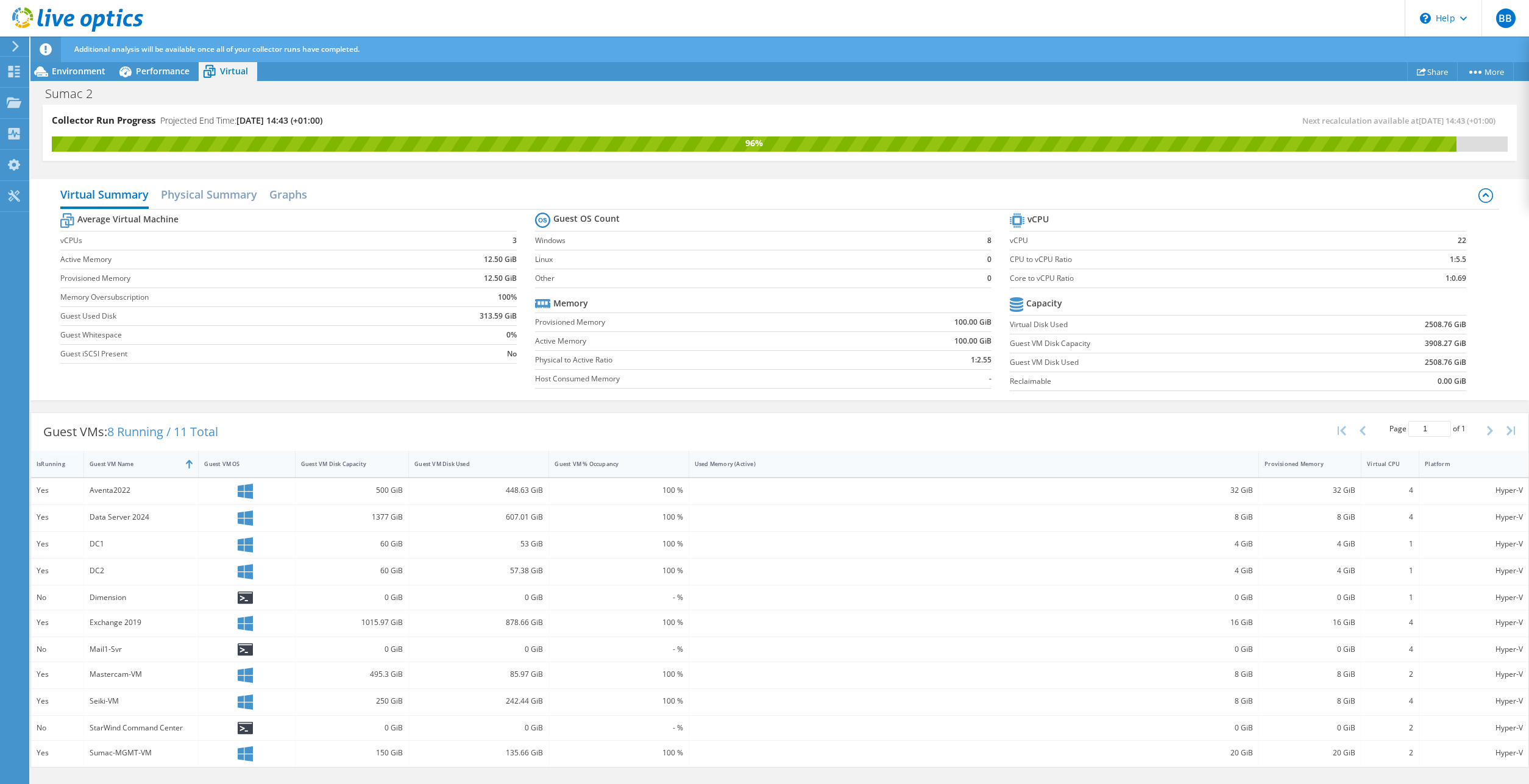
drag, startPoint x: 239, startPoint y: 463, endPoint x: 82, endPoint y: 469, distance: 157.1
click at [82, 469] on div at bounding box center [83, 464] width 22 height 26
drag, startPoint x: 1256, startPoint y: 463, endPoint x: 780, endPoint y: 467, distance: 476.0
click at [780, 467] on div at bounding box center [781, 464] width 22 height 26
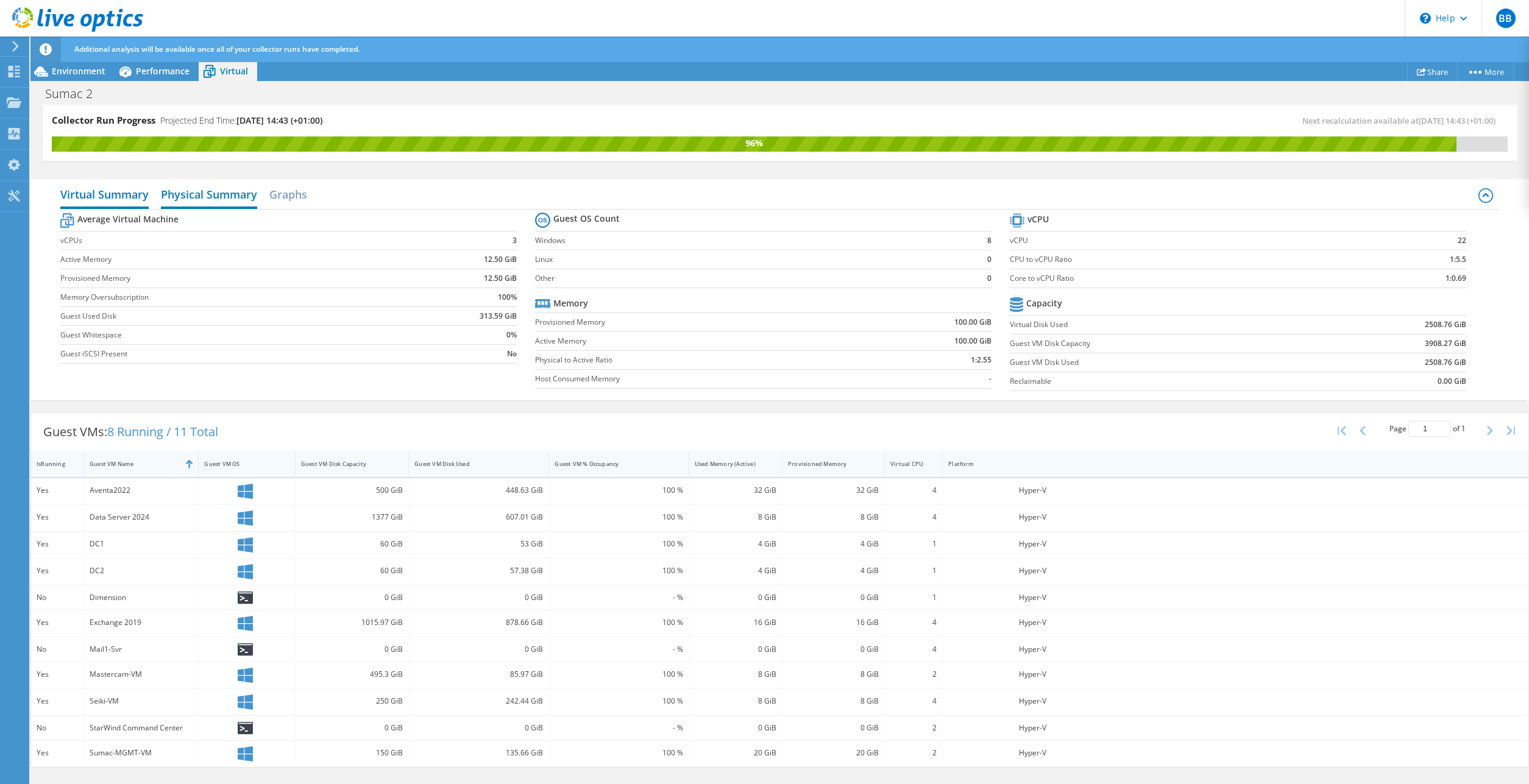
click at [216, 198] on h2 "Physical Summary" at bounding box center [208, 195] width 97 height 27
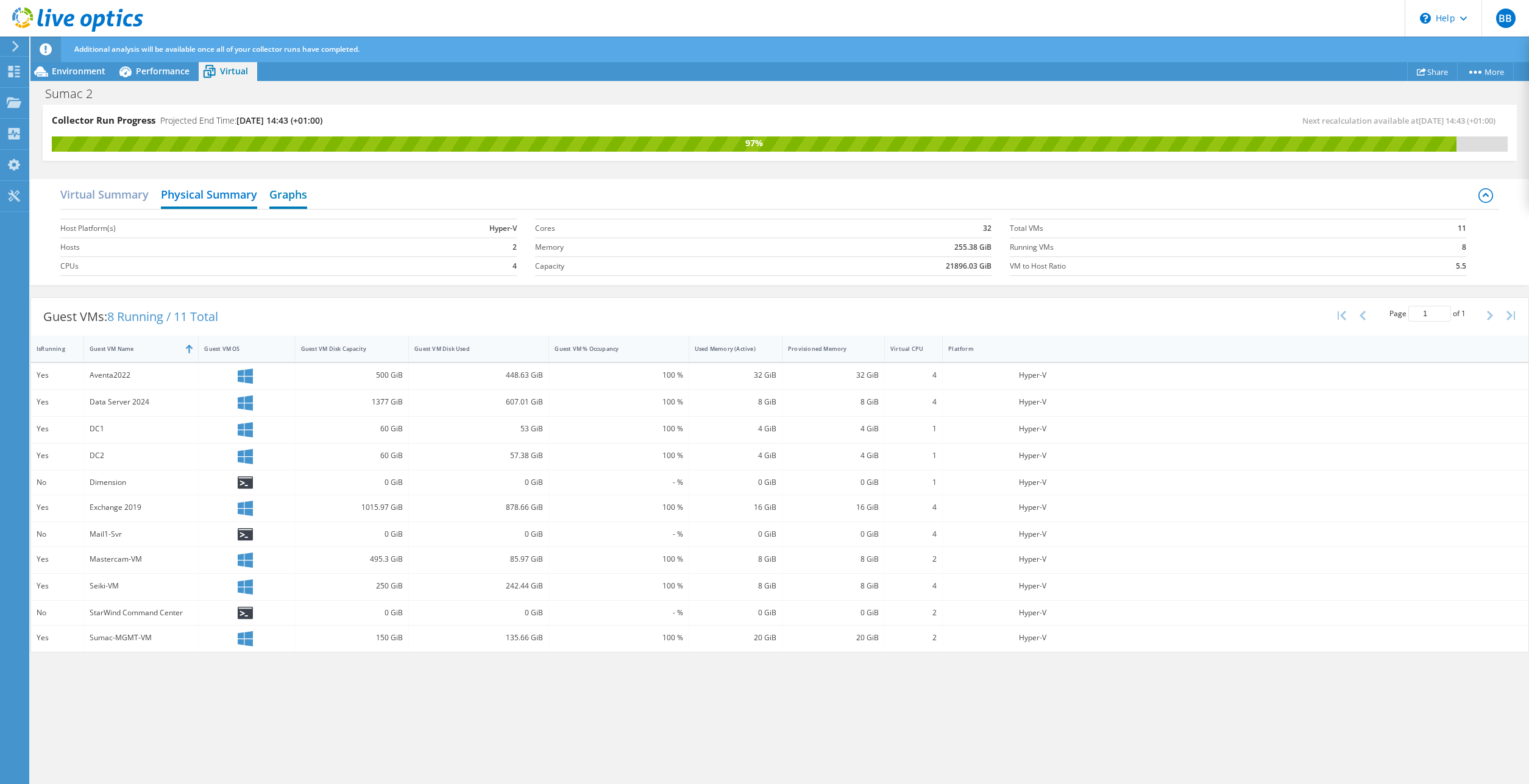
click at [290, 198] on h2 "Graphs" at bounding box center [288, 195] width 38 height 27
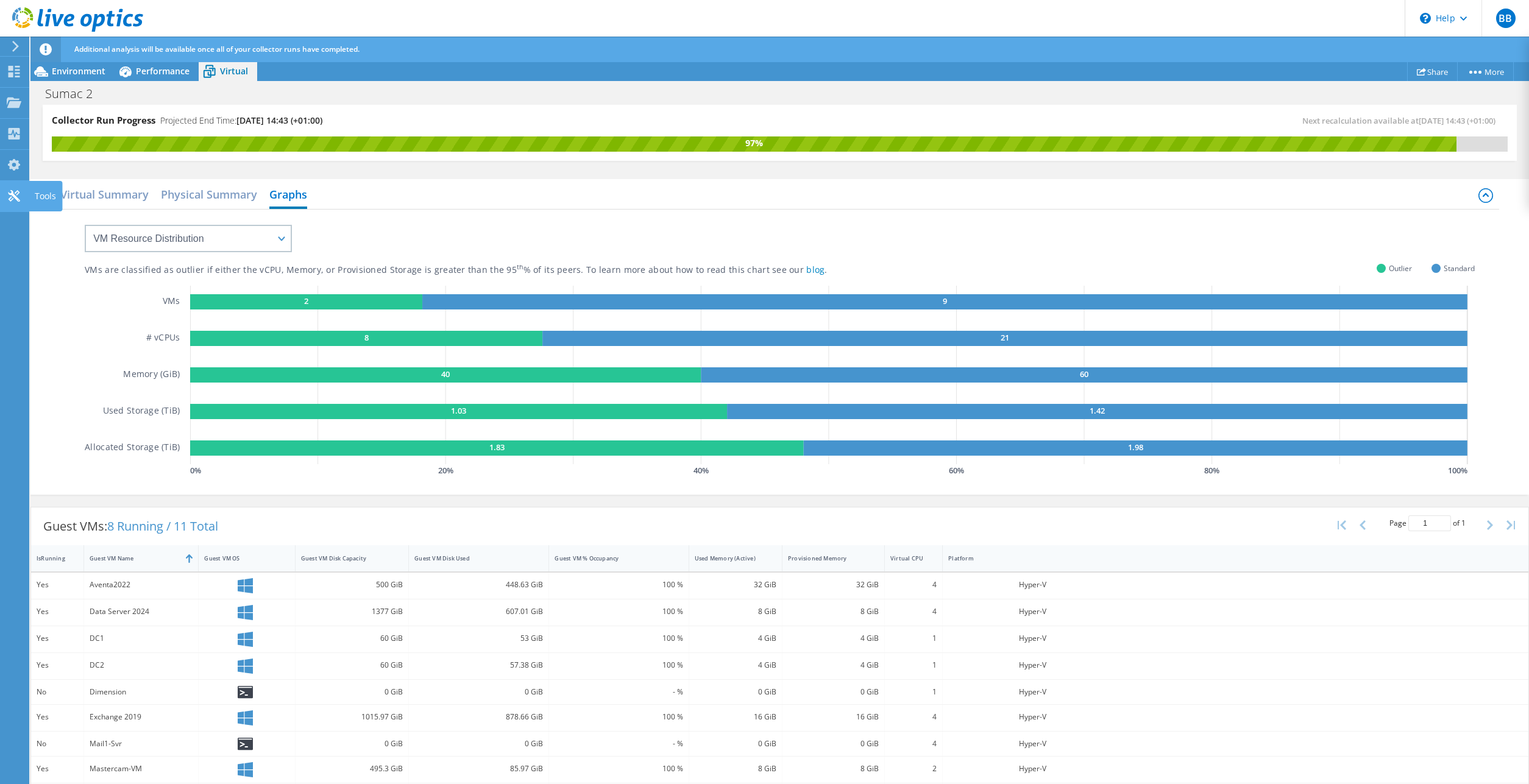
click at [10, 195] on use at bounding box center [13, 195] width 11 height 11
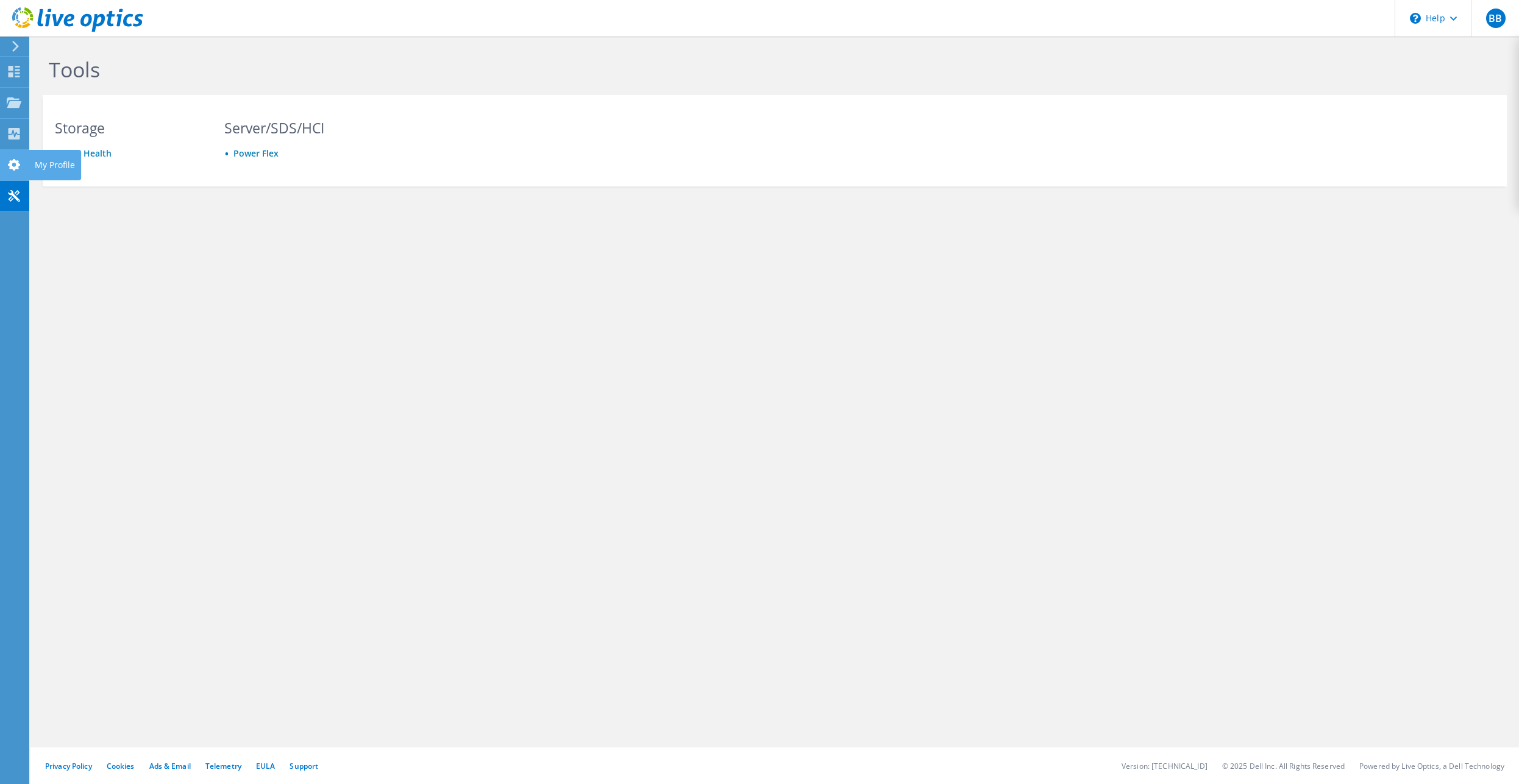
click at [15, 162] on use at bounding box center [13, 164] width 12 height 11
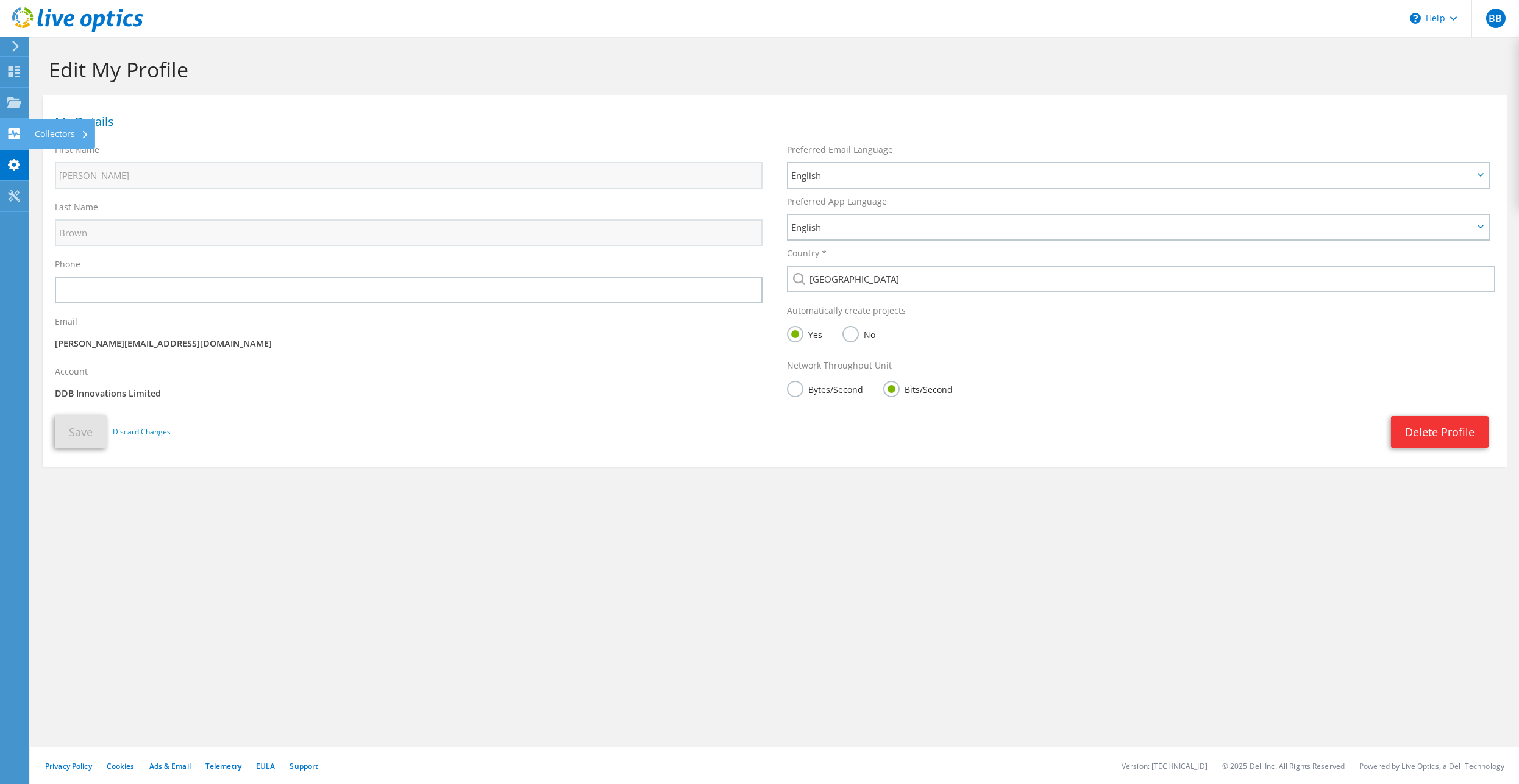
click at [11, 134] on use at bounding box center [14, 133] width 11 height 11
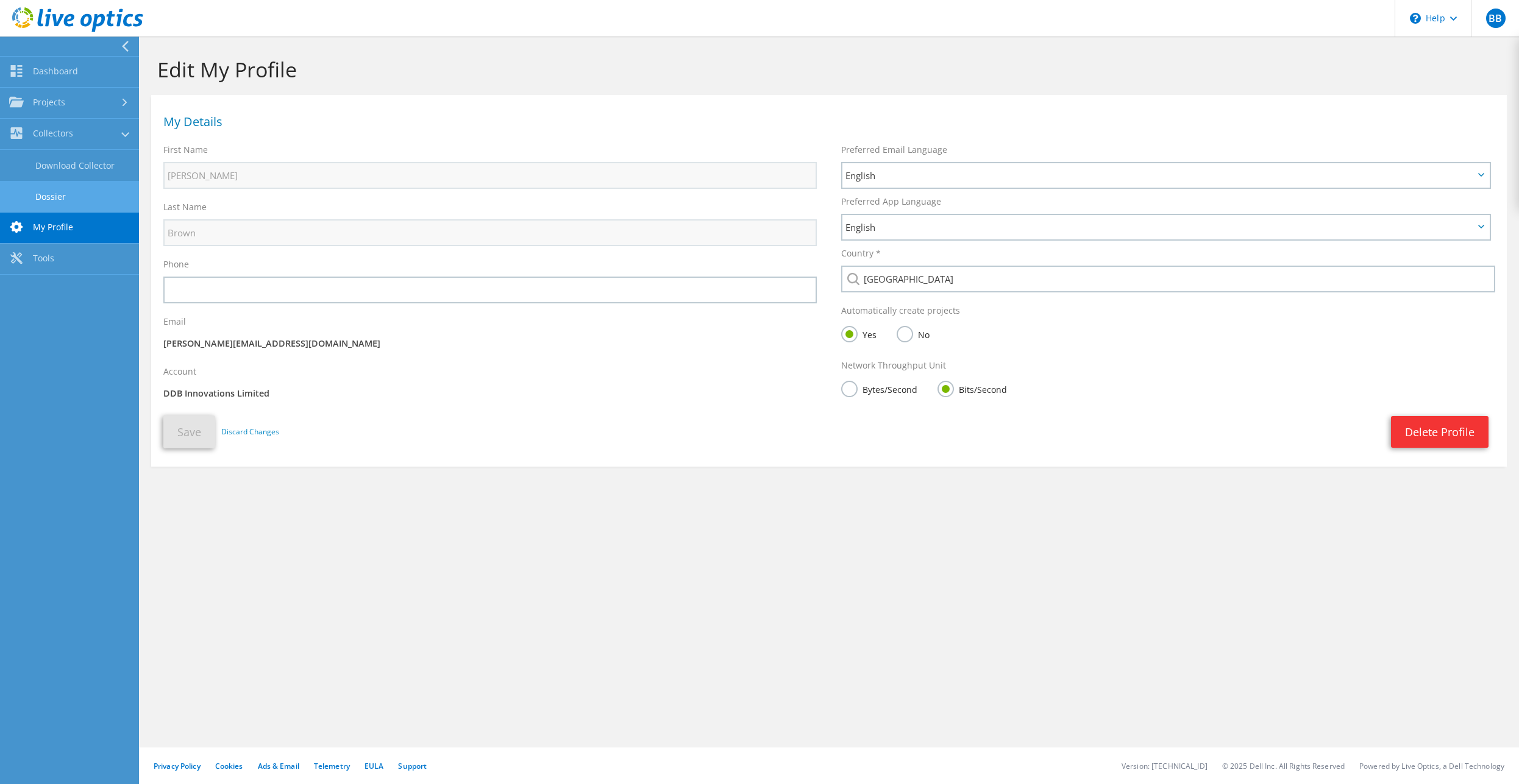
click at [59, 193] on link "Dossier" at bounding box center [70, 196] width 139 height 31
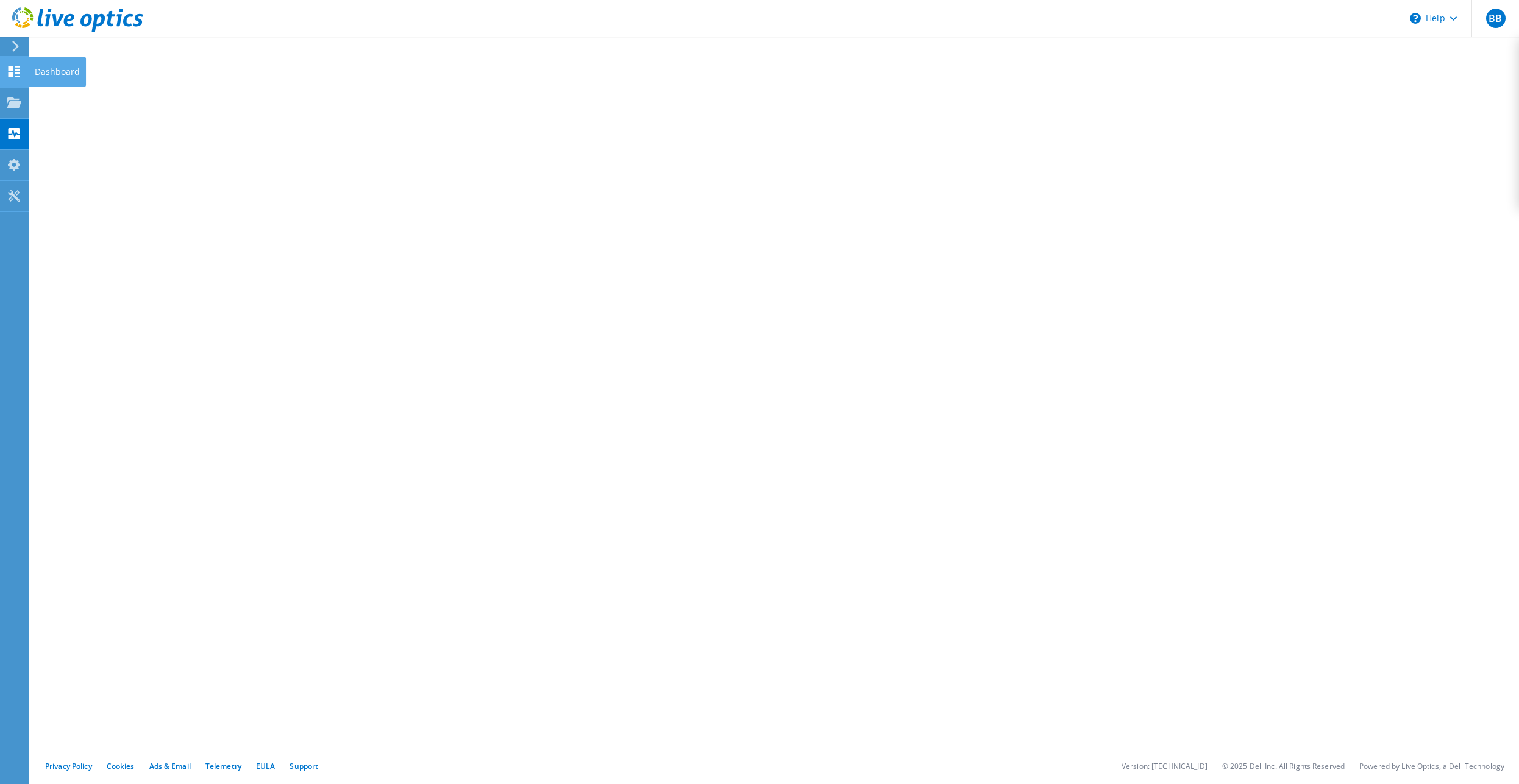
click at [15, 70] on icon at bounding box center [14, 71] width 15 height 11
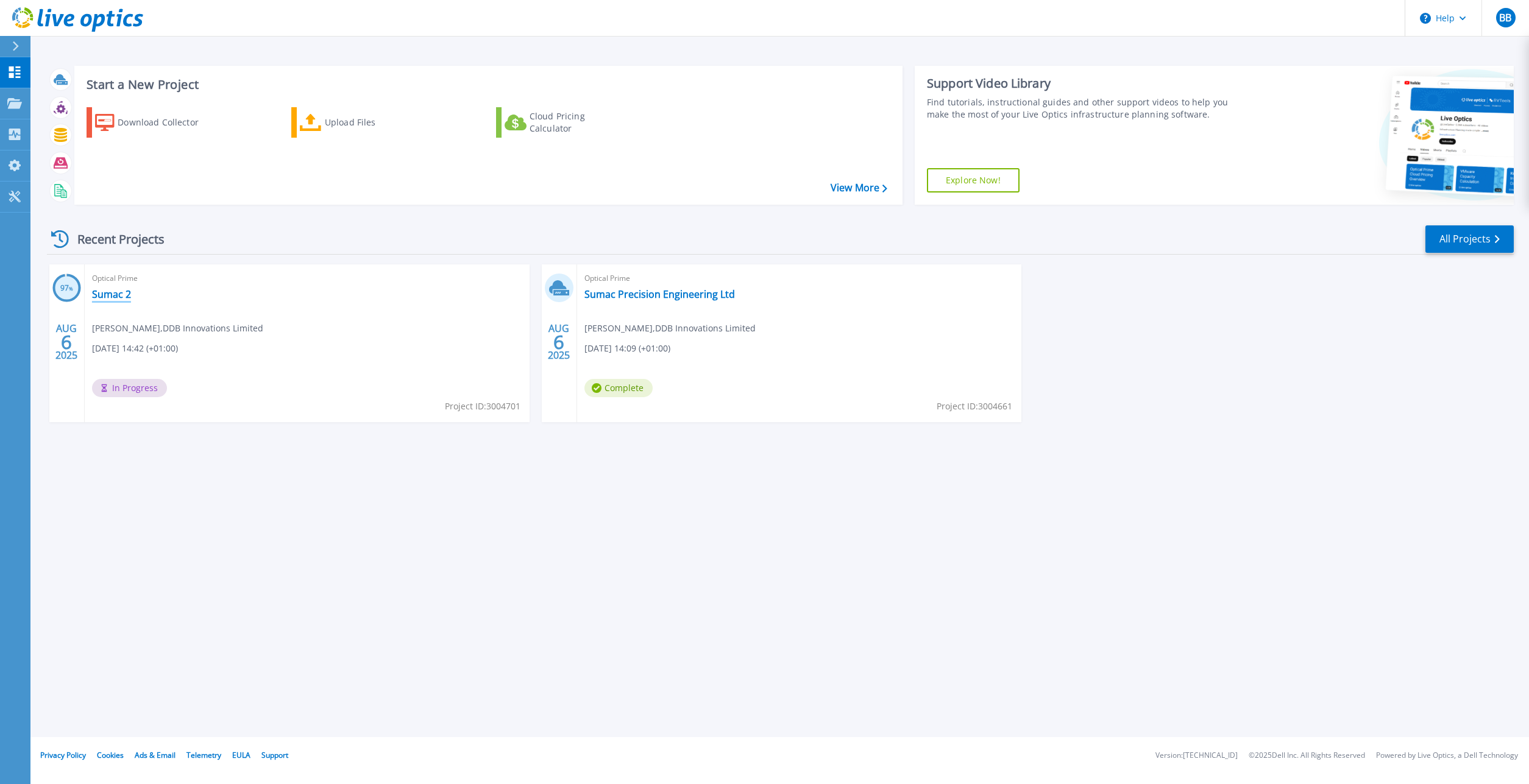
click at [120, 298] on link "Sumac 2" at bounding box center [112, 294] width 39 height 12
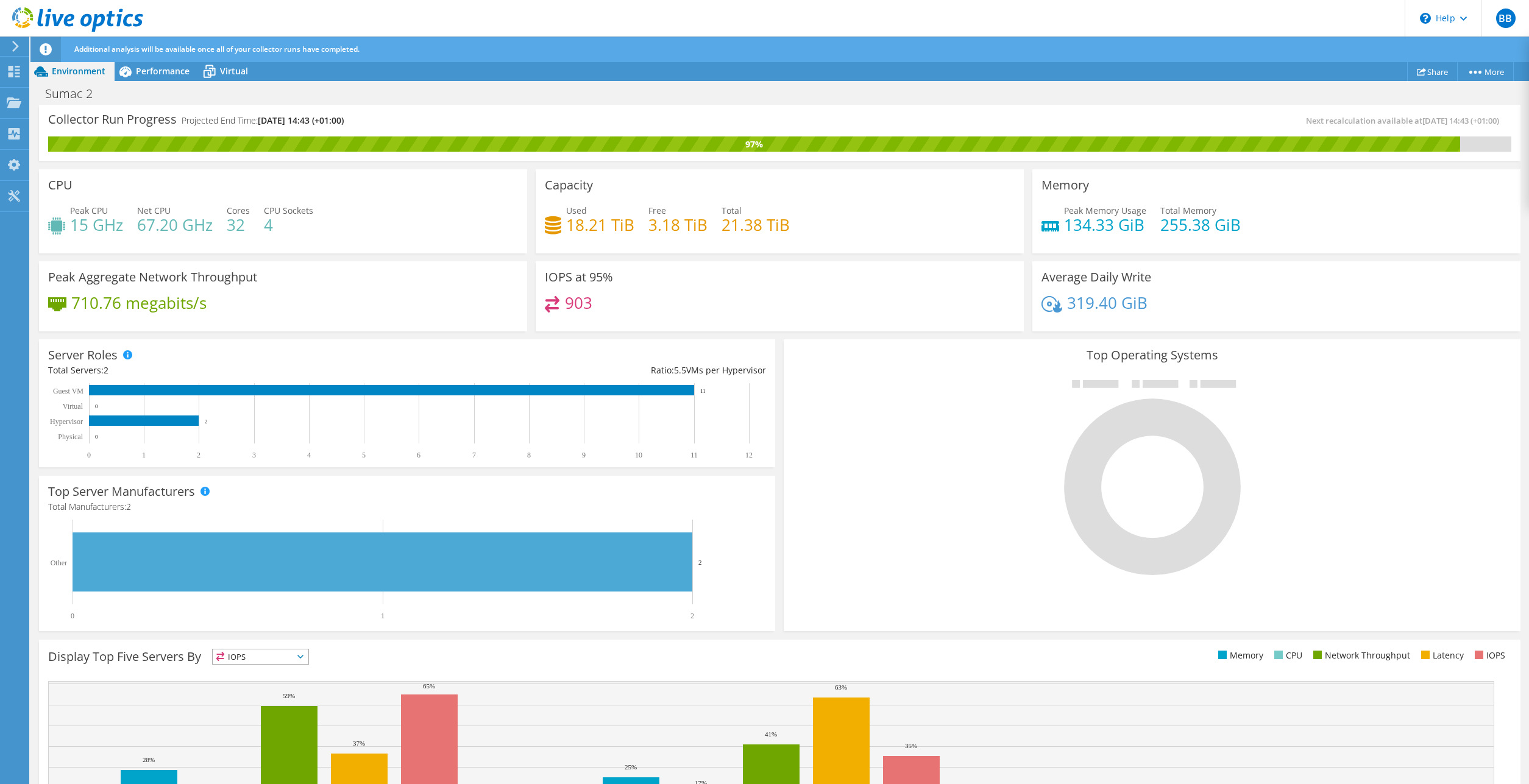
scroll to position [100, 0]
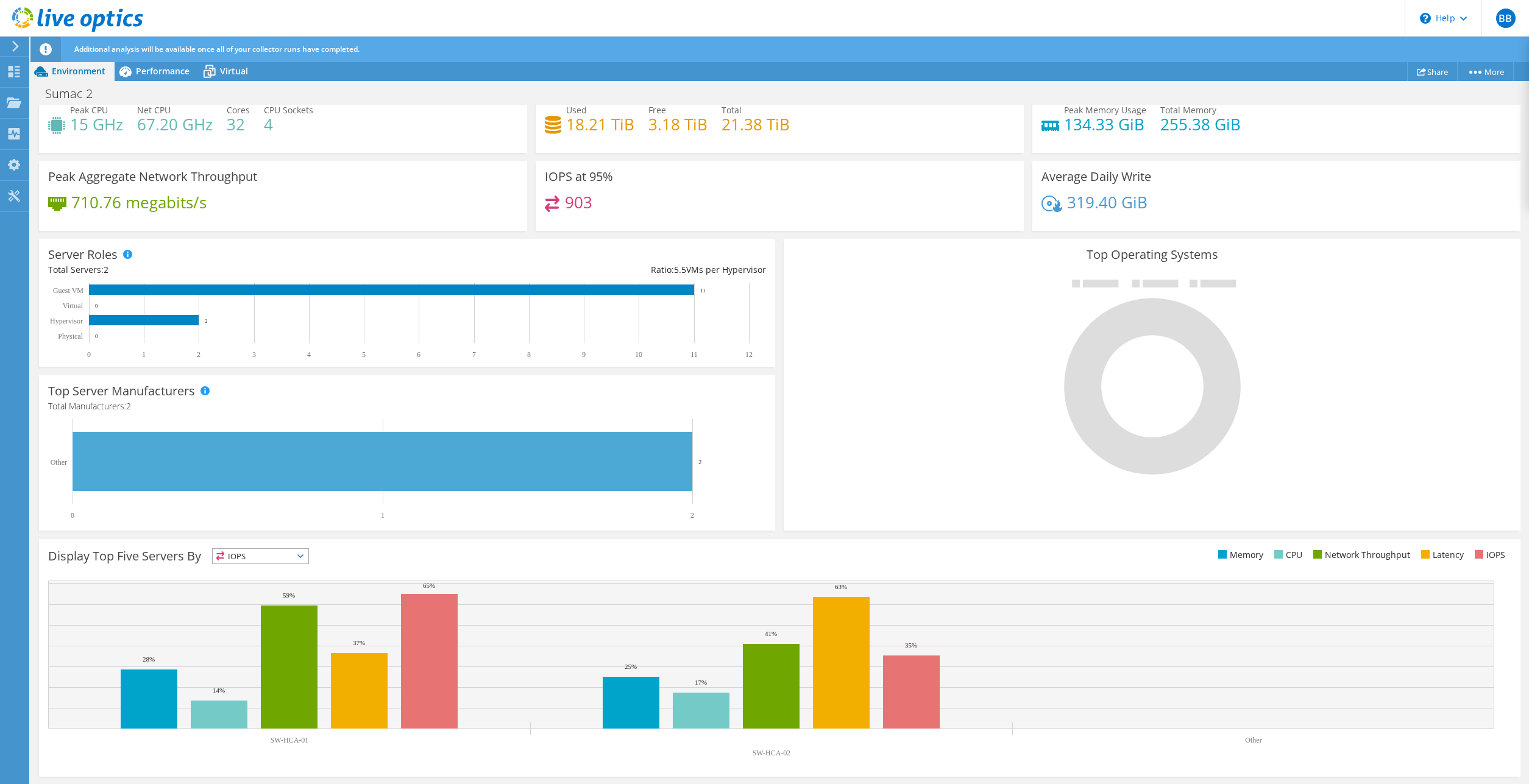
click at [302, 556] on icon at bounding box center [301, 556] width 6 height 4
click at [240, 605] on li "CPU" at bounding box center [260, 607] width 96 height 17
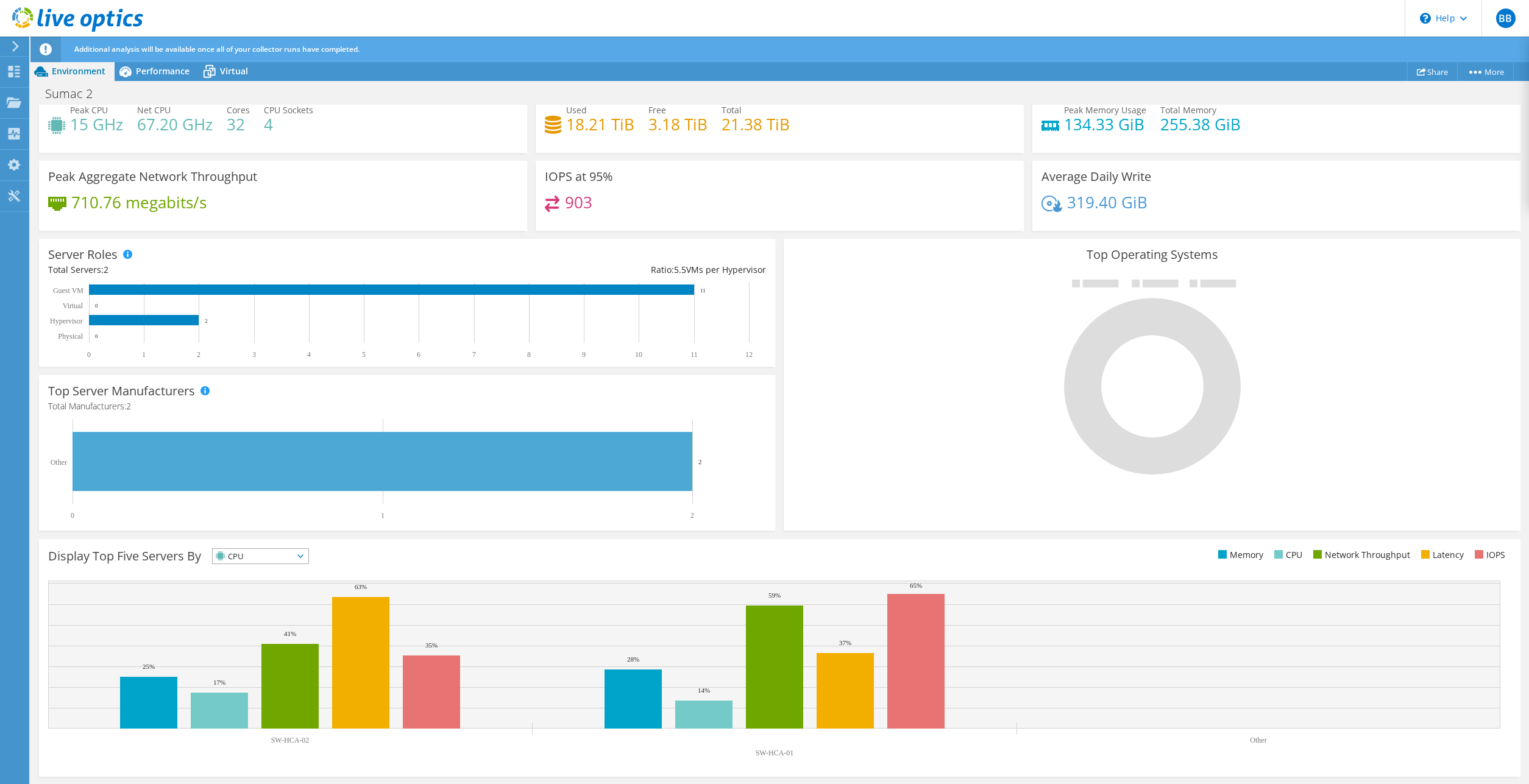
click at [303, 558] on icon at bounding box center [301, 556] width 6 height 4
click at [259, 572] on li "IOPS" at bounding box center [260, 572] width 96 height 17
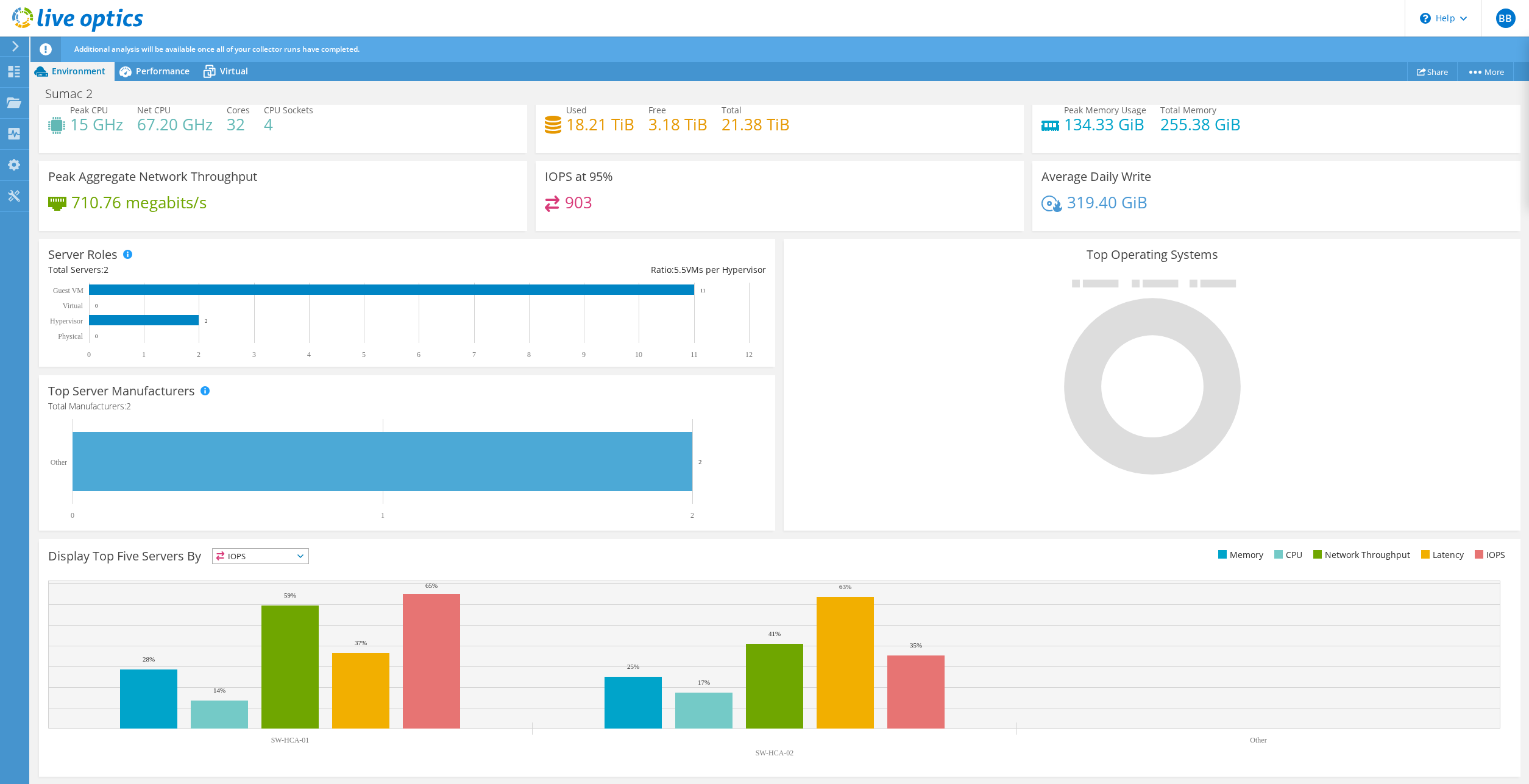
click at [302, 559] on span "IOPS" at bounding box center [260, 557] width 96 height 15
click at [265, 587] on li "Memory" at bounding box center [260, 589] width 96 height 17
click at [303, 558] on icon at bounding box center [301, 556] width 6 height 4
click at [262, 607] on li "CPU" at bounding box center [260, 607] width 96 height 17
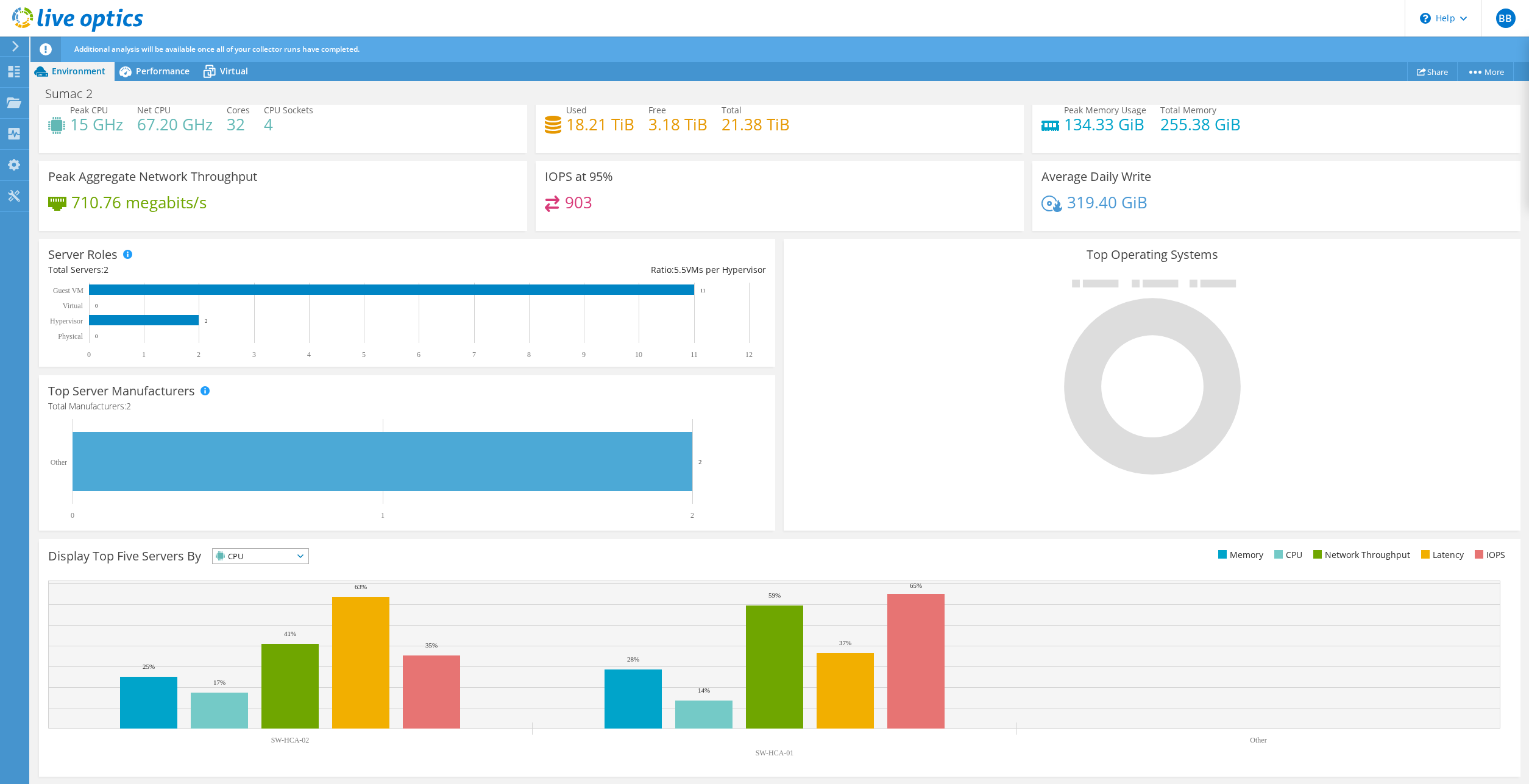
click at [303, 557] on icon at bounding box center [301, 556] width 6 height 4
click at [280, 623] on li "Network Throughput" at bounding box center [260, 623] width 96 height 17
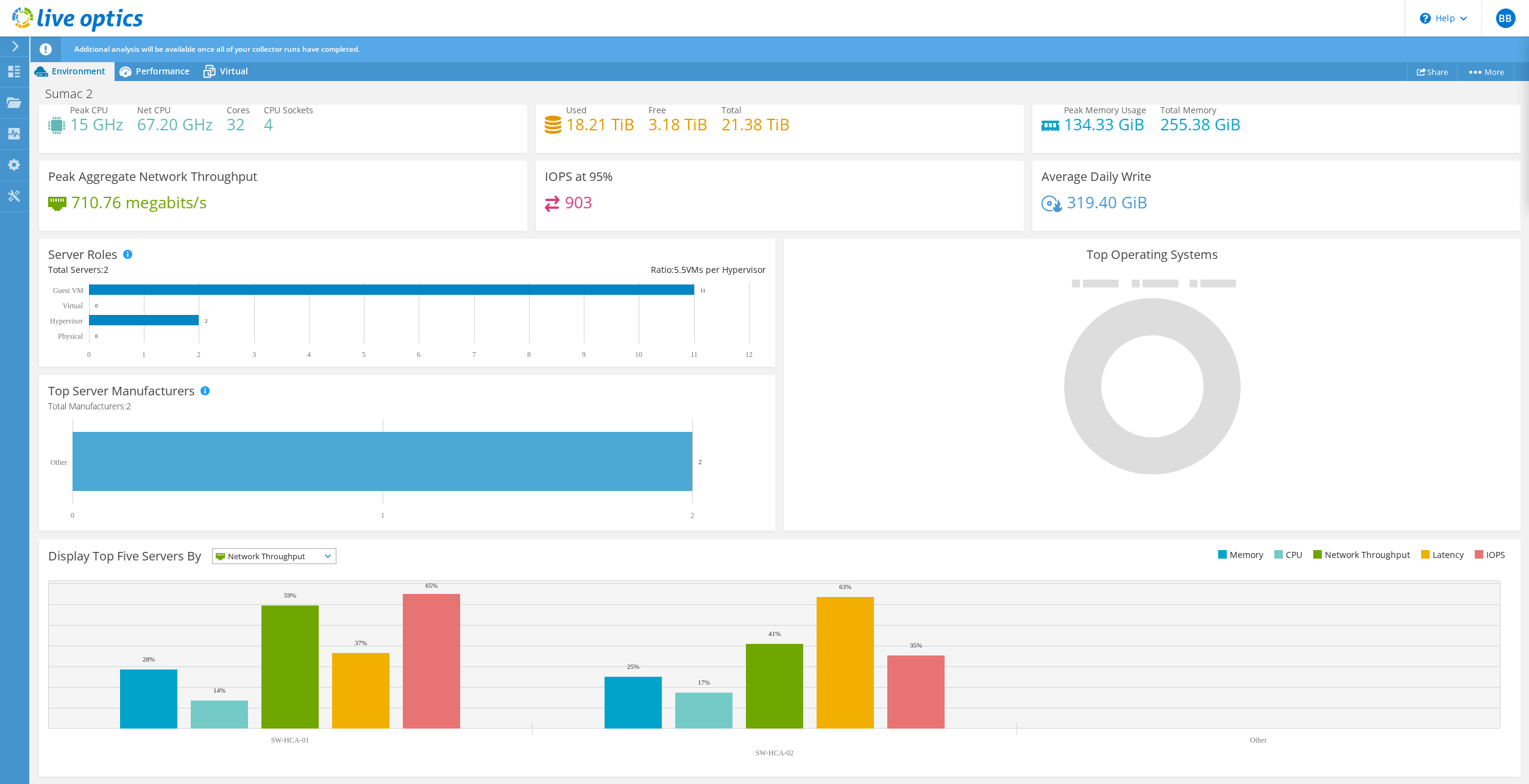
click at [331, 555] on icon at bounding box center [328, 556] width 6 height 4
click at [257, 639] on li "Latency" at bounding box center [273, 640] width 123 height 17
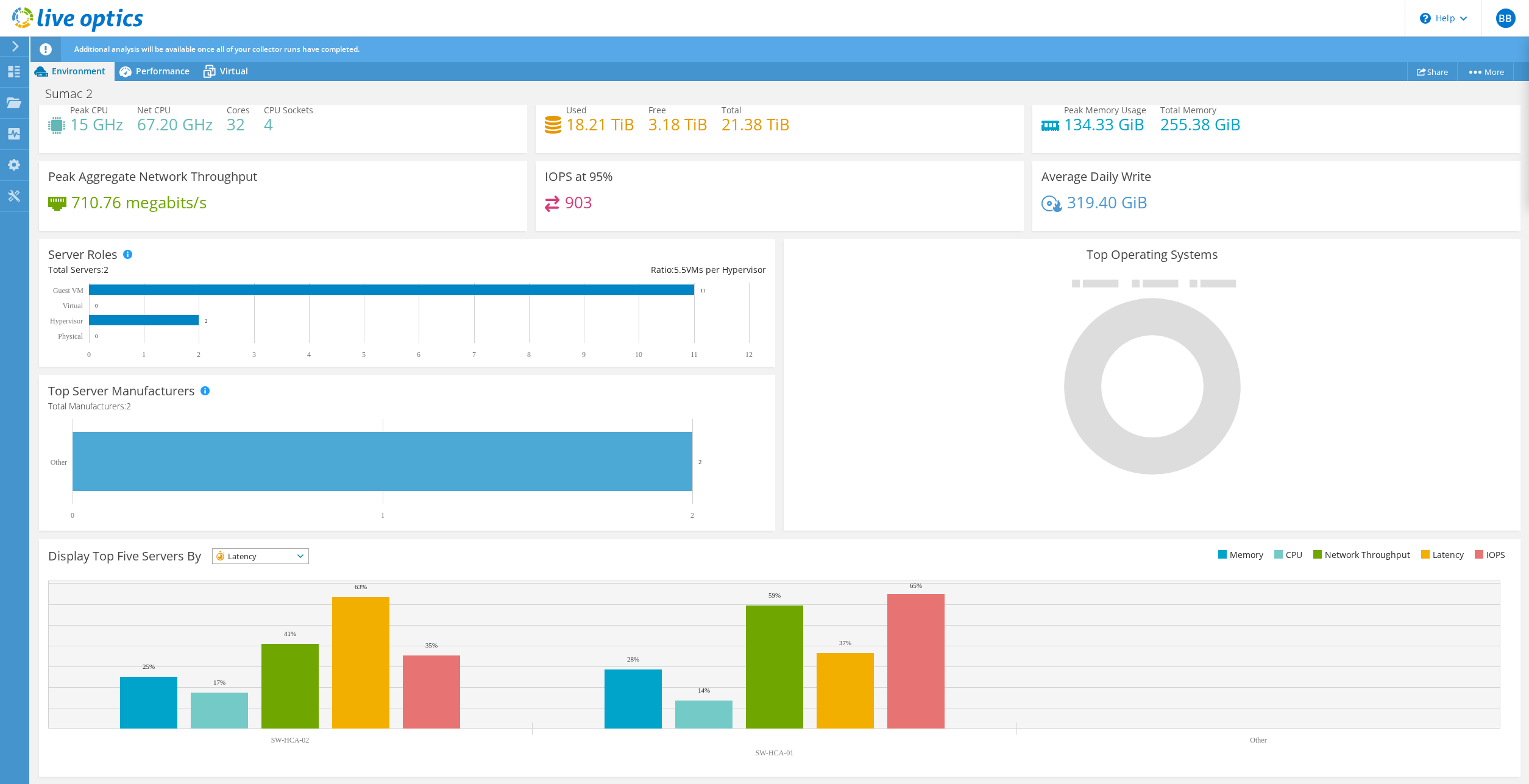
click at [303, 557] on icon at bounding box center [301, 556] width 6 height 4
click at [263, 574] on li "IOPS" at bounding box center [260, 572] width 96 height 17
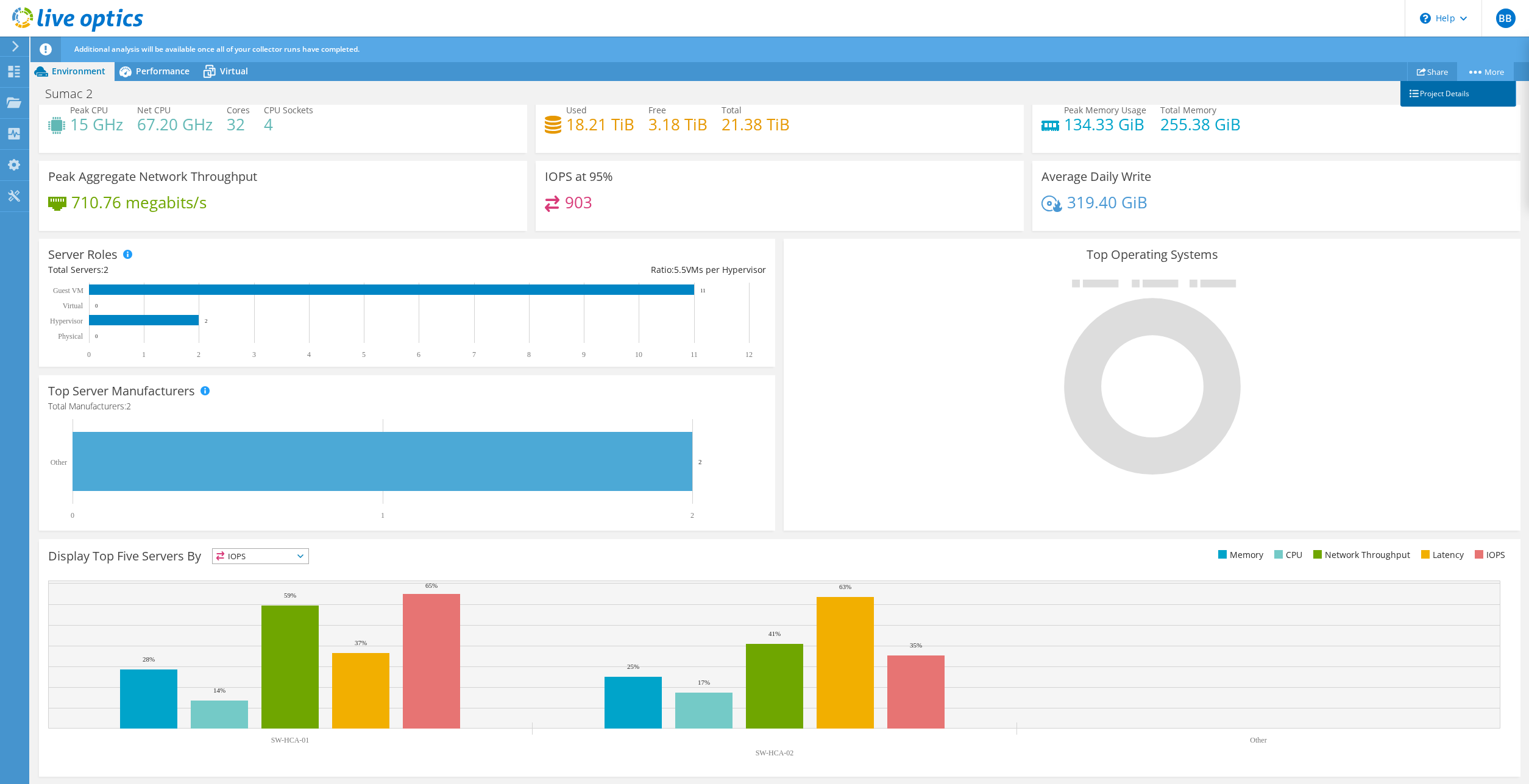
click at [1457, 94] on link "Project Details" at bounding box center [1458, 93] width 116 height 25
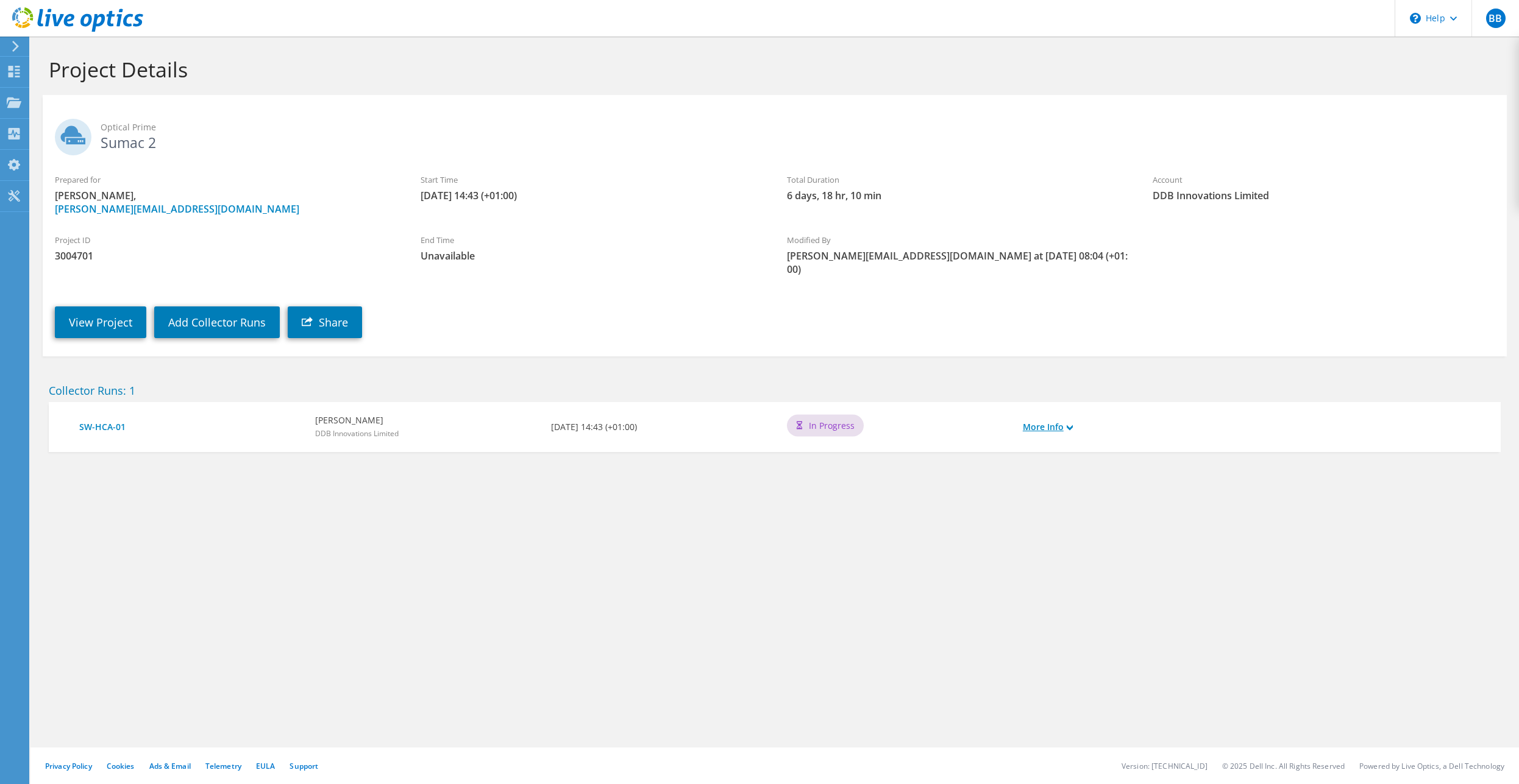
click at [1051, 421] on link "More Info" at bounding box center [1047, 427] width 50 height 13
